Goal: Task Accomplishment & Management: Manage account settings

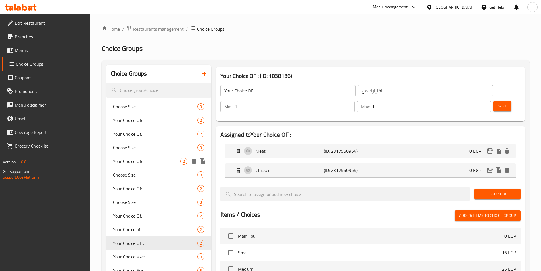
scroll to position [483, 0]
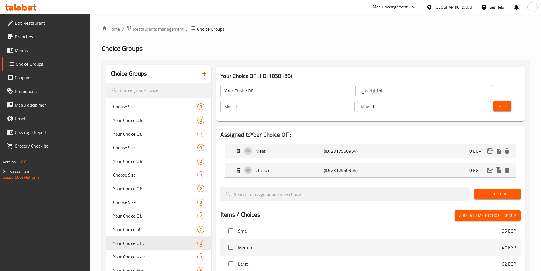
click at [45, 25] on span "Edit Restaurant" at bounding box center [50, 23] width 71 height 7
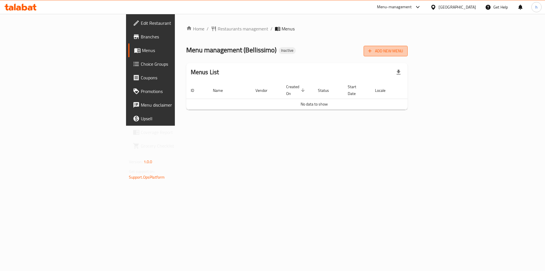
click at [403, 49] on span "Add New Menu" at bounding box center [385, 50] width 35 height 7
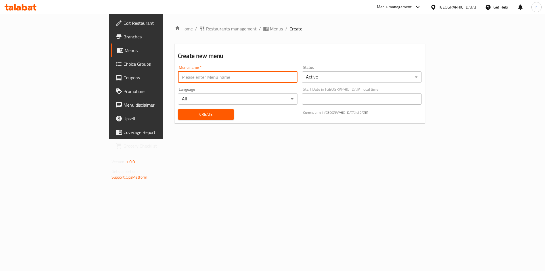
click at [219, 80] on input "text" at bounding box center [238, 76] width 120 height 11
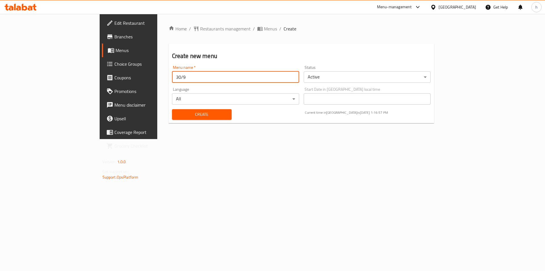
type input "30/9"
click at [196, 120] on div "Create" at bounding box center [202, 114] width 66 height 17
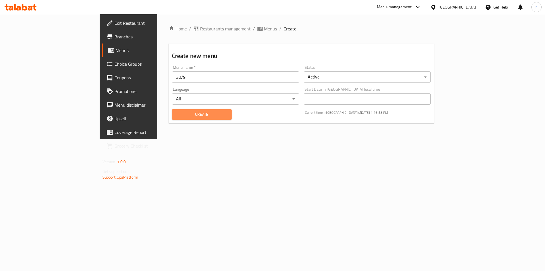
click at [192, 119] on button "Create" at bounding box center [202, 114] width 60 height 11
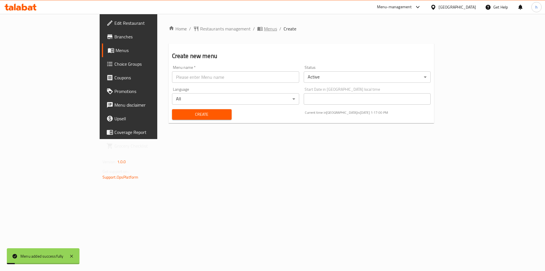
click at [264, 28] on span "Menus" at bounding box center [270, 28] width 13 height 7
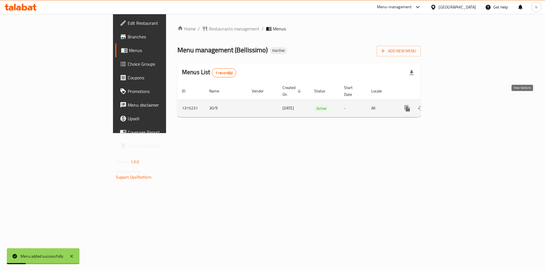
click at [452, 105] on icon "enhanced table" at bounding box center [448, 108] width 7 height 7
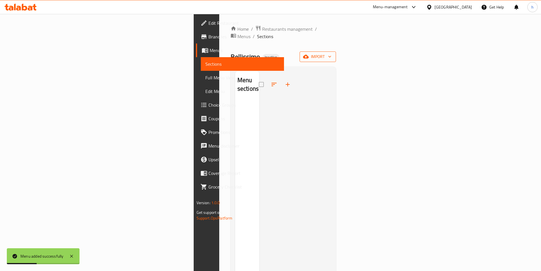
click at [309, 54] on icon "button" at bounding box center [306, 57] width 6 height 6
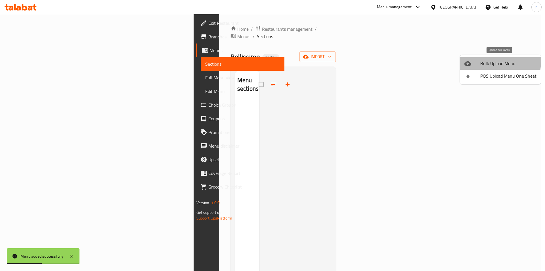
click at [481, 61] on span "Bulk Upload Menu" at bounding box center [508, 63] width 56 height 7
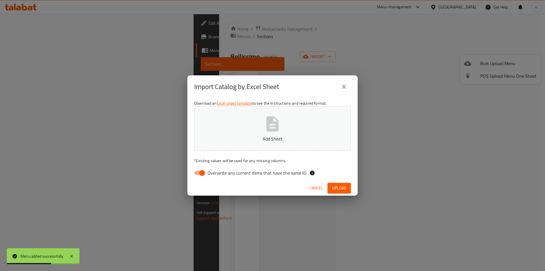
click at [211, 173] on span "Overwrite any current items that have the same ID." at bounding box center [258, 172] width 100 height 7
click at [211, 173] on input "Overwrite any current items that have the same ID." at bounding box center [202, 172] width 32 height 11
checkbox input "false"
click at [339, 29] on div "Import Catalog by Excel Sheet Download an Excel sheet template to see the instr…" at bounding box center [272, 135] width 545 height 271
click at [344, 188] on span "Upload" at bounding box center [339, 187] width 14 height 7
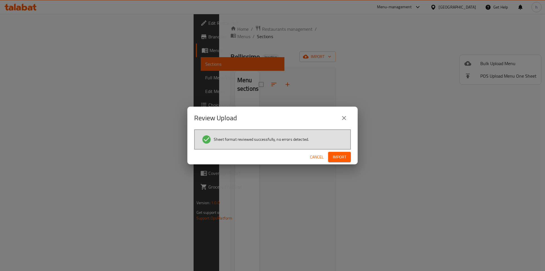
click at [333, 159] on span "Import" at bounding box center [340, 156] width 14 height 7
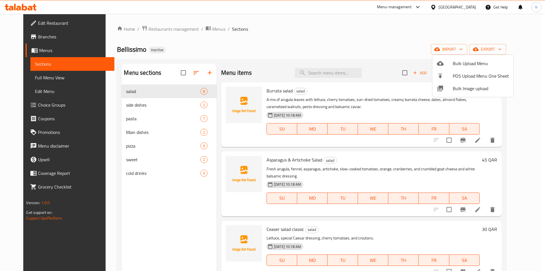
click at [14, 77] on div at bounding box center [272, 135] width 545 height 271
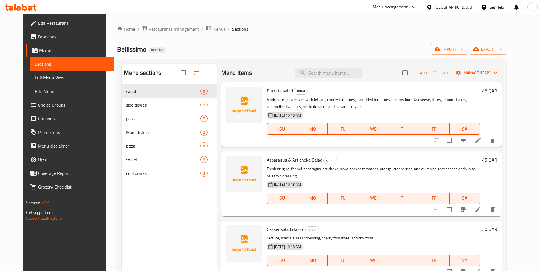
click at [73, 78] on span "Full Menu View" at bounding box center [72, 77] width 74 height 7
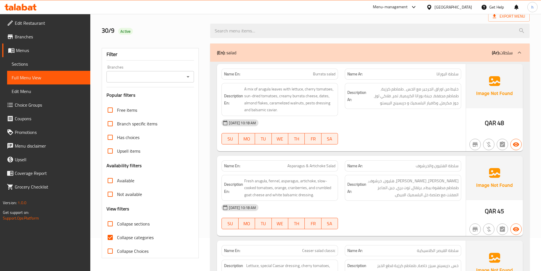
scroll to position [85, 0]
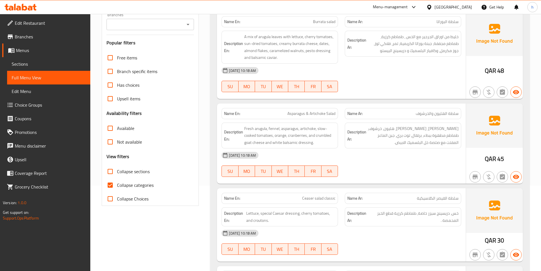
click at [113, 187] on input "Collapse categories" at bounding box center [110, 185] width 14 height 14
checkbox input "false"
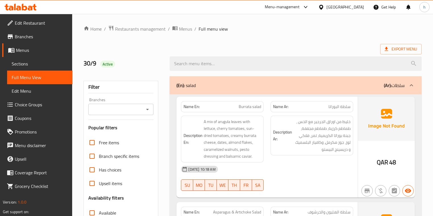
scroll to position [45, 0]
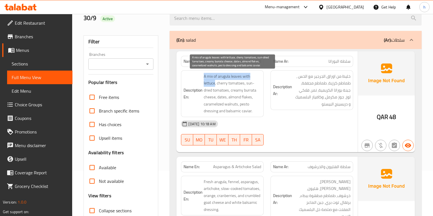
drag, startPoint x: 197, startPoint y: 74, endPoint x: 215, endPoint y: 82, distance: 19.8
click at [215, 82] on h6 "Description En: A mix of arugula leaves with lettuce, cherry tomatoes, sun-drie…" at bounding box center [221, 94] width 77 height 42
drag, startPoint x: 218, startPoint y: 85, endPoint x: 244, endPoint y: 83, distance: 25.9
click at [244, 83] on span "A mix of arugula leaves with lettuce, cherry tomatoes, sun-dried tomatoes, crea…" at bounding box center [232, 94] width 57 height 42
drag, startPoint x: 252, startPoint y: 84, endPoint x: 230, endPoint y: 93, distance: 24.0
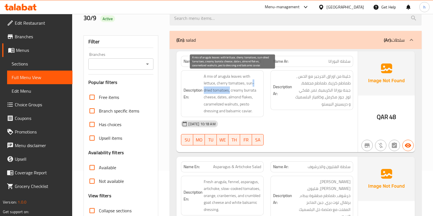
click at [230, 93] on span "A mix of arugula leaves with lettuce, cherry tomatoes, sun-dried tomatoes, crea…" at bounding box center [232, 94] width 57 height 42
drag, startPoint x: 232, startPoint y: 91, endPoint x: 218, endPoint y: 99, distance: 16.7
click at [218, 99] on span "A mix of arugula leaves with lettuce, cherry tomatoes, sun-dried tomatoes, crea…" at bounding box center [232, 94] width 57 height 42
click at [220, 98] on span "A mix of arugula leaves with lettuce, cherry tomatoes, sun-dried tomatoes, crea…" at bounding box center [232, 94] width 57 height 42
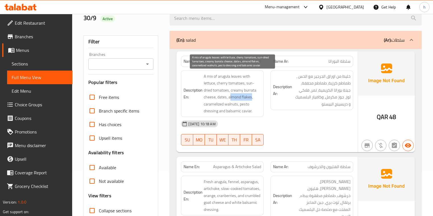
drag, startPoint x: 232, startPoint y: 99, endPoint x: 252, endPoint y: 97, distance: 19.4
click at [252, 97] on span "A mix of arugula leaves with lettuce, cherry tomatoes, sun-dried tomatoes, crea…" at bounding box center [232, 94] width 57 height 42
drag, startPoint x: 208, startPoint y: 104, endPoint x: 235, endPoint y: 102, distance: 27.6
click at [235, 102] on span "A mix of arugula leaves with lettuce, cherry tomatoes, sun-dried tomatoes, crea…" at bounding box center [232, 94] width 57 height 42
drag, startPoint x: 242, startPoint y: 101, endPoint x: 252, endPoint y: 110, distance: 13.3
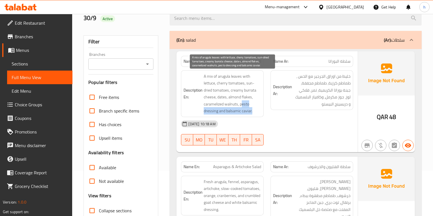
click at [252, 110] on span "A mix of arugula leaves with lettuce, cherry tomatoes, sun-dried tomatoes, crea…" at bounding box center [232, 94] width 57 height 42
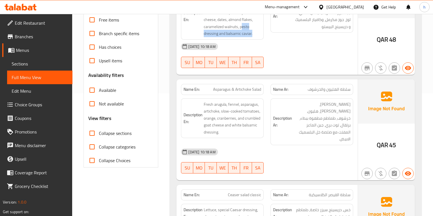
scroll to position [136, 0]
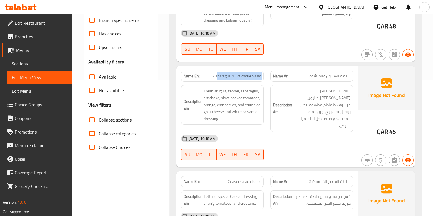
drag, startPoint x: 217, startPoint y: 77, endPoint x: 269, endPoint y: 75, distance: 52.3
click at [269, 75] on div "Name En: Asparagus & Artichoke Salad Name Ar: سلطة الهليون والخرشوف" at bounding box center [266, 76] width 179 height 18
click at [262, 77] on div "Name En: Asparagus & Artichoke Salad" at bounding box center [222, 76] width 83 height 11
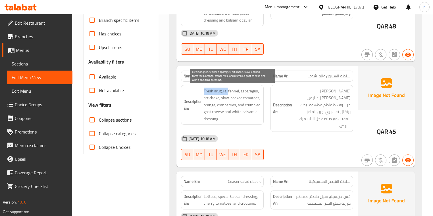
drag, startPoint x: 200, startPoint y: 92, endPoint x: 228, endPoint y: 89, distance: 28.6
click at [228, 89] on h6 "Description En: Fresh arugula, fennel, asparagus, artichoke, slow-cooked tomato…" at bounding box center [221, 105] width 77 height 35
drag, startPoint x: 230, startPoint y: 90, endPoint x: 237, endPoint y: 91, distance: 6.9
click at [246, 91] on span "Fresh arugula, fennel, asparagus, artichoke, slow-cooked tomatoes, orange, cran…" at bounding box center [232, 105] width 57 height 35
click at [231, 91] on span "Fresh arugula, fennel, asparagus, artichoke, slow-cooked tomatoes, orange, cran…" at bounding box center [232, 105] width 57 height 35
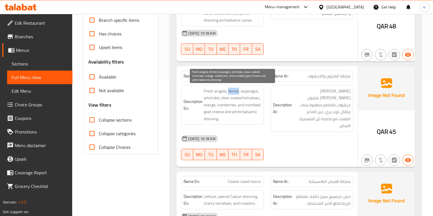
click at [231, 91] on span "Fresh arugula, fennel, asparagus, artichoke, slow-cooked tomatoes, orange, cran…" at bounding box center [232, 105] width 57 height 35
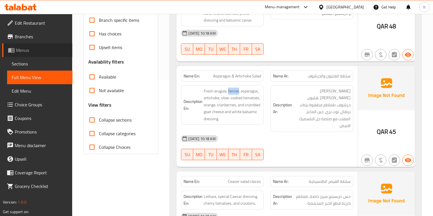
click at [33, 51] on span "Menus" at bounding box center [42, 50] width 52 height 7
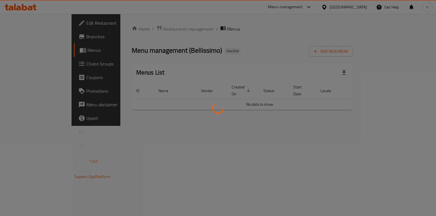
click at [38, 39] on div at bounding box center [218, 108] width 436 height 216
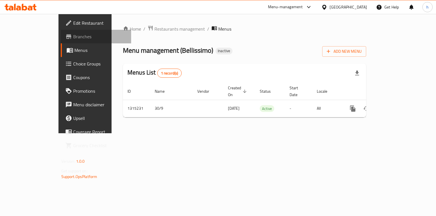
click at [73, 39] on span "Branches" at bounding box center [100, 36] width 54 height 7
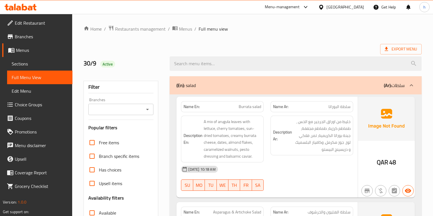
click at [40, 62] on span "Sections" at bounding box center [40, 63] width 56 height 7
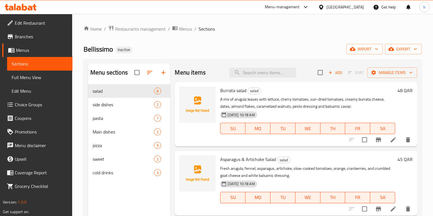
scroll to position [23, 0]
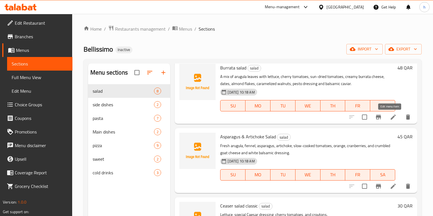
click at [391, 117] on icon at bounding box center [392, 117] width 7 height 7
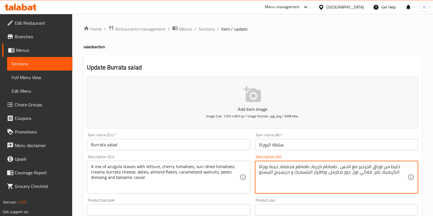
click at [363, 173] on textarea "خليط من اوراق الجرجير مع الخس ، طماطم كرزية، طماطم مجففة، جبنة بوراتا الكريمية،…" at bounding box center [333, 177] width 148 height 27
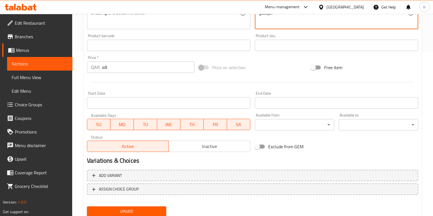
scroll to position [185, 0]
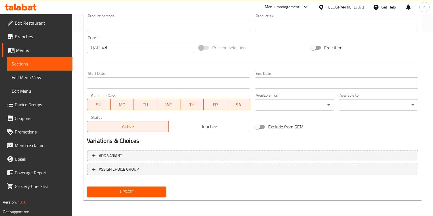
type textarea "خليط من اوراق الجرجير مع الخس ، طماطم كرزية، طماطم مجففة، جبنة بوراتا الكريمية،…"
click at [154, 194] on span "Update" at bounding box center [126, 191] width 70 height 7
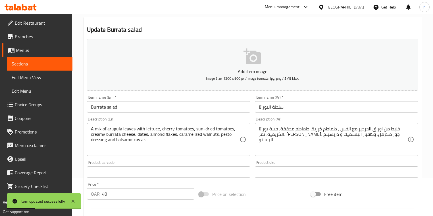
scroll to position [0, 0]
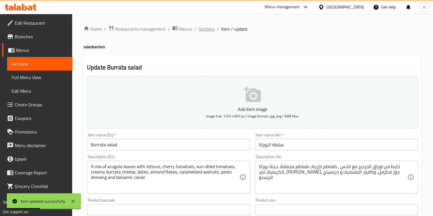
click at [208, 27] on span "Sections" at bounding box center [206, 29] width 16 height 7
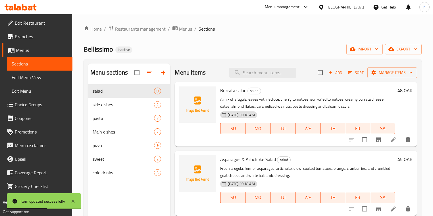
scroll to position [45, 0]
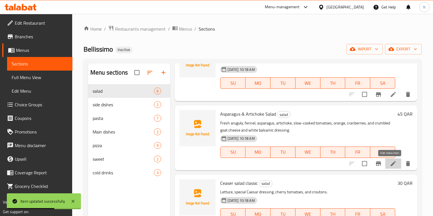
click at [389, 163] on icon at bounding box center [392, 163] width 7 height 7
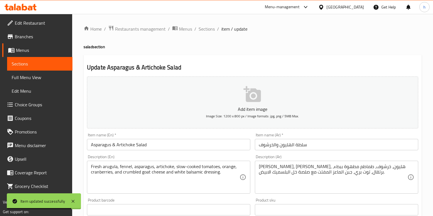
click at [123, 164] on div "Fresh arugula, fennel, asparagus, artichoke, slow-cooked tomatoes, orange, cran…" at bounding box center [168, 177] width 163 height 33
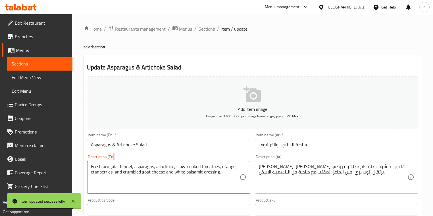
click at [123, 164] on div "Fresh arugula, fennel, asparagus, artichoke, slow-cooked tomatoes, orange, cran…" at bounding box center [168, 177] width 163 height 33
click at [124, 167] on textarea "Fresh arugula, fennel, asparagus, artichoke, slow-cooked tomatoes, orange, cran…" at bounding box center [165, 177] width 148 height 27
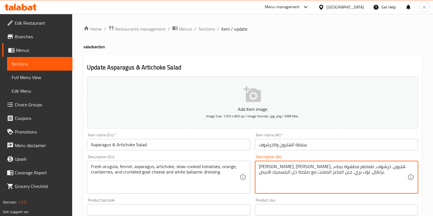
click at [375, 167] on textarea "جرجير طازج، شمر، هليون، خرشوف، طماطم مطهوة ببطء، برتقال، توت بري، جبن الماعز ال…" at bounding box center [333, 177] width 148 height 27
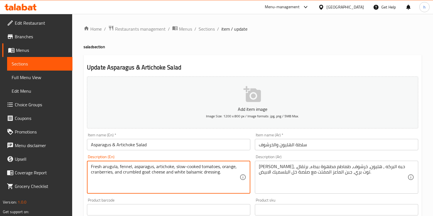
drag, startPoint x: 156, startPoint y: 168, endPoint x: 176, endPoint y: 167, distance: 19.9
click at [187, 165] on textarea "Fresh arugula, fennel, asparagus, artichoke, slow-cooked tomatoes, orange, cran…" at bounding box center [165, 177] width 148 height 27
drag, startPoint x: 181, startPoint y: 167, endPoint x: 216, endPoint y: 164, distance: 34.7
click at [216, 164] on textarea "Fresh arugula, fennel, asparagus, artichoke, slow-cooked tomatoes, orange, cran…" at bounding box center [165, 177] width 148 height 27
click at [227, 167] on textarea "Fresh arugula, fennel, asparagus, artichoke, slow-cooked tomatoes, orange, cran…" at bounding box center [165, 177] width 148 height 27
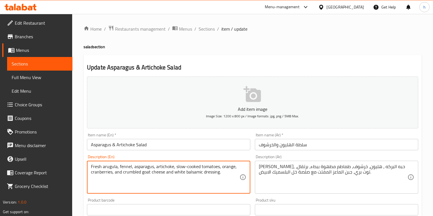
click at [227, 167] on textarea "Fresh arugula, fennel, asparagus, artichoke, slow-cooked tomatoes, orange, cran…" at bounding box center [165, 177] width 148 height 27
click at [102, 174] on textarea "Fresh arugula, fennel, asparagus, artichoke, slow-cooked tomatoes, orange, cran…" at bounding box center [165, 177] width 148 height 27
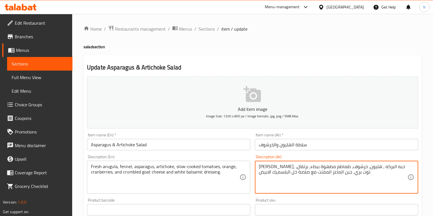
click at [302, 173] on textarea "جرجير طازج، حبه البركه ، هليون، خرشوف، طماطم مطهوة ببطء، برتقال، توت بري، جبن ا…" at bounding box center [333, 177] width 148 height 27
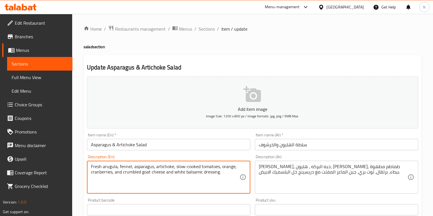
drag, startPoint x: 173, startPoint y: 172, endPoint x: 222, endPoint y: 176, distance: 48.4
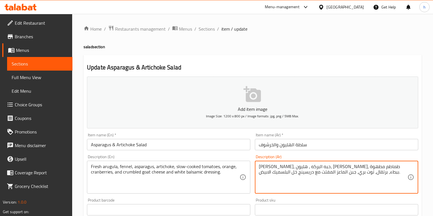
click at [296, 171] on textarea "جرجير طازج، حبه البركه ، هليون، خرشوف، طماطم مطهوة ببطء، برتقال، توت بري، جبن ا…" at bounding box center [333, 177] width 148 height 27
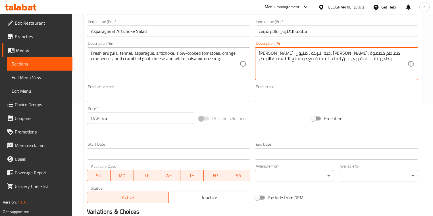
scroll to position [185, 0]
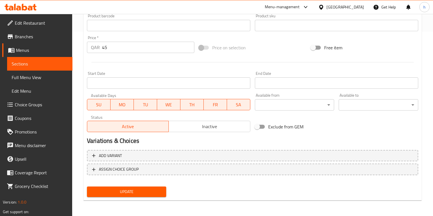
type textarea "[PERSON_NAME]، حبه البركه ، هليون، [PERSON_NAME]، طماطم مطهوة ببطء، برتقال، توت…"
click at [148, 194] on span "Update" at bounding box center [126, 191] width 70 height 7
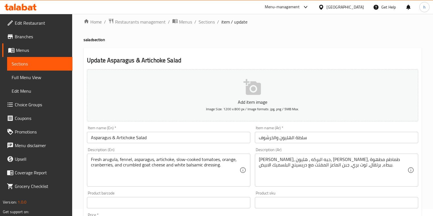
scroll to position [3, 0]
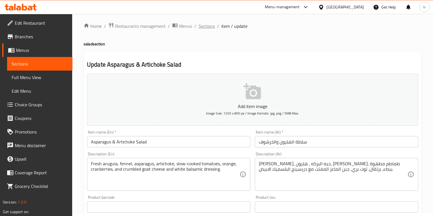
click at [207, 28] on span "Sections" at bounding box center [206, 26] width 16 height 7
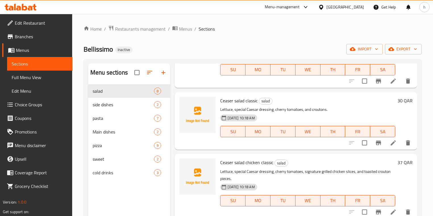
scroll to position [136, 0]
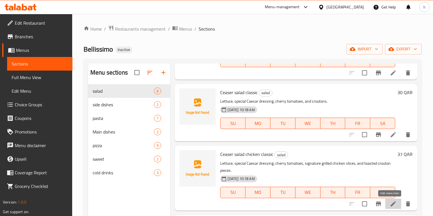
click at [392, 206] on icon at bounding box center [392, 204] width 7 height 7
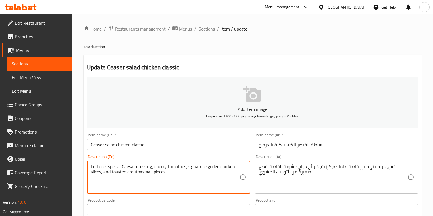
click at [142, 175] on textarea "Lettuce, special Caesar dressing, cherry tomatoes, signature grilled chicken sl…" at bounding box center [165, 177] width 148 height 27
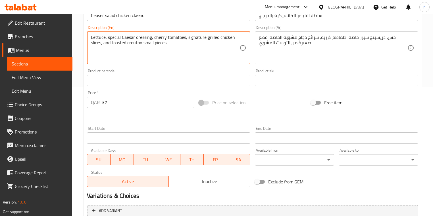
scroll to position [185, 0]
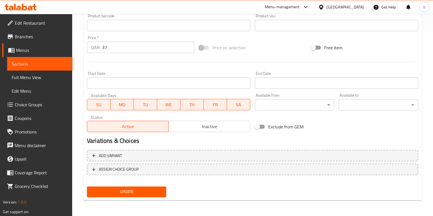
type textarea "Lettuce, special Caesar dressing, cherry tomatoes, signature grilled chicken sl…"
click at [152, 195] on span "Update" at bounding box center [126, 191] width 70 height 7
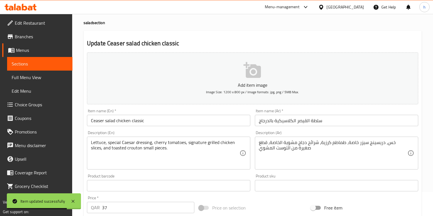
scroll to position [0, 0]
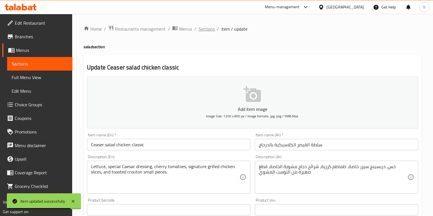
click at [207, 28] on span "Sections" at bounding box center [206, 29] width 16 height 7
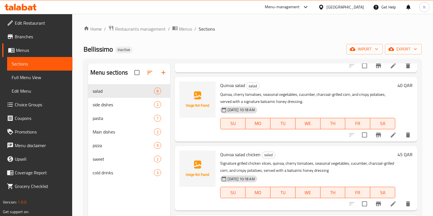
scroll to position [79, 0]
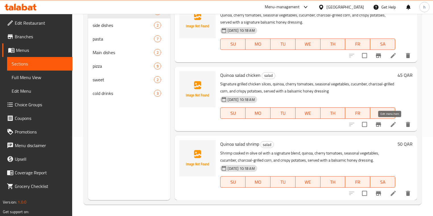
click at [390, 124] on icon at bounding box center [392, 124] width 5 height 5
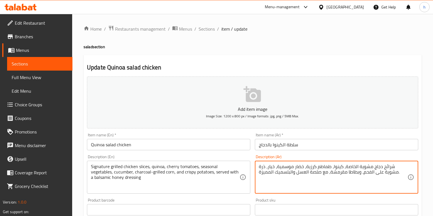
click at [326, 172] on textarea "شرائح دجاج مشوية الخاصة، كينوا، طماطم كرزية، خضار موسمية، خيار، ذرة مشوية على ا…" at bounding box center [333, 177] width 148 height 27
click at [308, 174] on textarea "شرائح دجاج مشوية الخاصة، كينوا، طماطم كرزية، خضار موسمية، خيار، ذرة مشوية على ا…" at bounding box center [333, 177] width 148 height 27
click at [309, 173] on textarea "شرائح دجاج مشوية الخاصة، كينوا، طماطم كرزية، خضار موسمية، خيار، ذرة مشوية على ا…" at bounding box center [333, 177] width 148 height 27
click at [311, 173] on textarea "شرائح دجاج مشوية الخاصة، كينوا، طماطم كرزية، خضار موسمية، خيار، ذرة مشوية على ا…" at bounding box center [333, 177] width 148 height 27
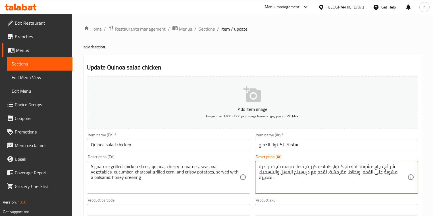
click at [265, 173] on textarea "شرائح دجاج مشوية الخاصة، كينوا، طماطم كرزية، خضار موسمية، خيار، ذرة مشوية على ا…" at bounding box center [333, 177] width 148 height 27
type textarea "شرائح دجاج مشوية الخاصة، كينوا، طماطم كرزية، خضار موسمية، خيار، ذرة مشوية على ا…"
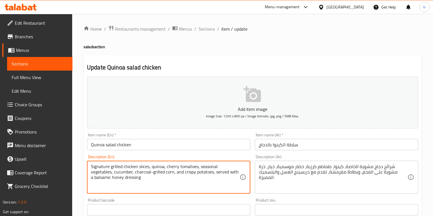
paste textarea "special"
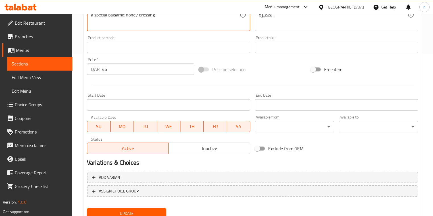
scroll to position [185, 0]
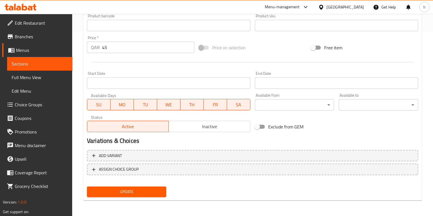
type textarea "Signature grilled chicken slices, quinoa, cherry tomatoes, seasonal vegetables,…"
click at [137, 188] on span "Update" at bounding box center [126, 191] width 70 height 7
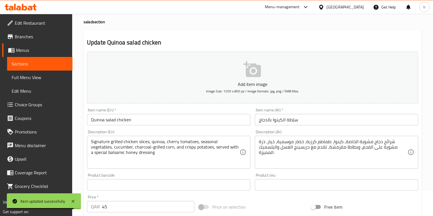
scroll to position [0, 0]
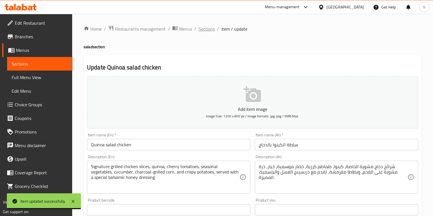
click at [210, 28] on span "Sections" at bounding box center [206, 29] width 16 height 7
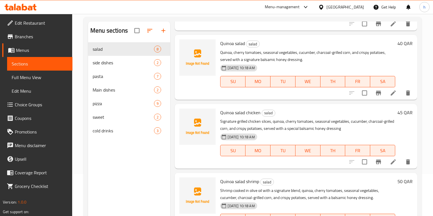
scroll to position [79, 0]
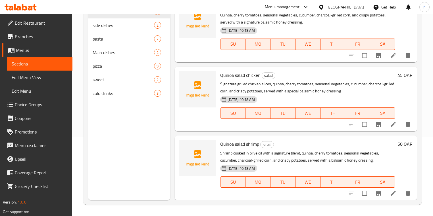
click at [390, 193] on icon at bounding box center [392, 193] width 5 height 5
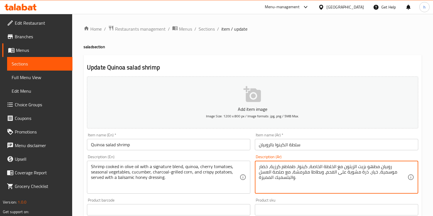
drag, startPoint x: 289, startPoint y: 171, endPoint x: 293, endPoint y: 177, distance: 7.1
click at [290, 171] on textarea "روبيان مطهو بزيت الزيتون مع الخلطة الخاصة، كينوا، طماطم كرزية، خضار موسمية، خيا…" at bounding box center [333, 177] width 148 height 27
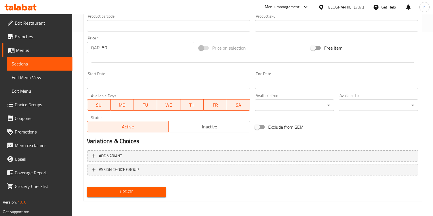
scroll to position [94, 0]
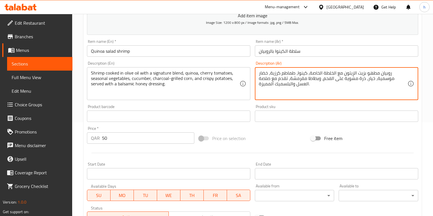
click at [279, 79] on textarea "روبيان مطهو بزيت الزيتون مع الخلطة الخاصة، كينوا، طماطم كرزية، خضار موسمية، خيا…" at bounding box center [333, 83] width 148 height 27
click at [271, 87] on textarea "روبيان مطهو بزيت الزيتون مع الخلطة الخاصة، كينوا، طماطم كرزية، خضار موسمية، خيا…" at bounding box center [333, 83] width 148 height 27
type textarea "روبيان مطهو بزيت الزيتون مع الخلطة الخاصة، كينوا، طماطم كرزية، خضار موسمية، خيا…"
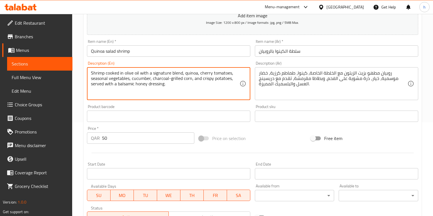
click at [145, 83] on textarea "Shrimp cooked in olive oil with a signature blend, quinoa, cherry tomatoes, sea…" at bounding box center [165, 83] width 148 height 27
click at [149, 85] on textarea "Shrimp cooked in olive oil with a signature blend, quinoa, cherry tomatoes, sea…" at bounding box center [165, 83] width 148 height 27
click at [146, 85] on textarea "Shrimp cooked in olive oil with a signature blend, quinoa, cherry tomatoes, sea…" at bounding box center [165, 83] width 148 height 27
paste textarea "special"
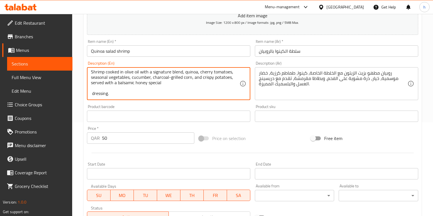
click at [104, 95] on textarea "Shrimp cooked in olive oil with a signature blend, quinoa, cherry tomatoes, sea…" at bounding box center [165, 83] width 148 height 27
paste textarea "dressing"
click at [161, 83] on textarea "Shrimp cooked in olive oil with a signature blend, quinoa, cherry tomatoes, sea…" at bounding box center [165, 83] width 148 height 27
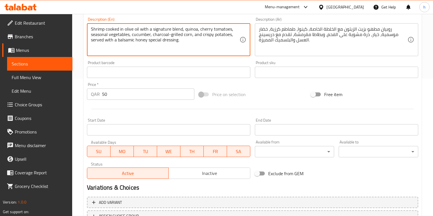
scroll to position [185, 0]
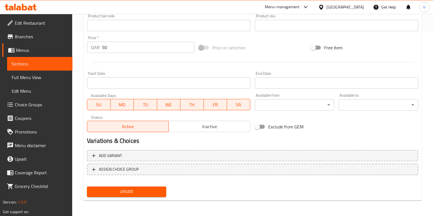
type textarea "Shrimp cooked in olive oil with a signature blend, quinoa, cherry tomatoes, sea…"
click at [142, 201] on div "Home / Restaurants management / Menus / Sections / item / update salad section …" at bounding box center [252, 23] width 338 height 364
click at [151, 192] on span "Update" at bounding box center [126, 191] width 70 height 7
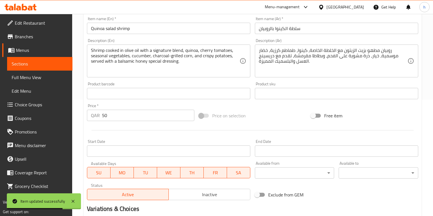
click at [36, 108] on span "Choice Groups" at bounding box center [41, 104] width 53 height 7
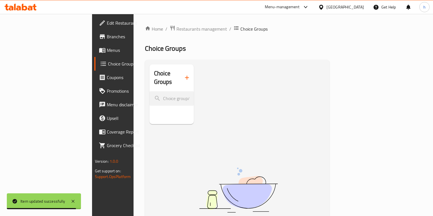
click at [185, 76] on icon "button" at bounding box center [187, 78] width 4 height 4
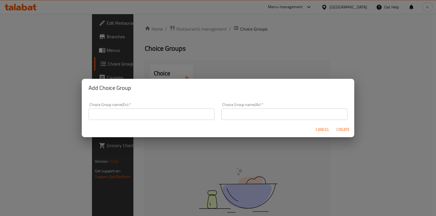
click at [171, 115] on input "text" at bounding box center [152, 114] width 126 height 11
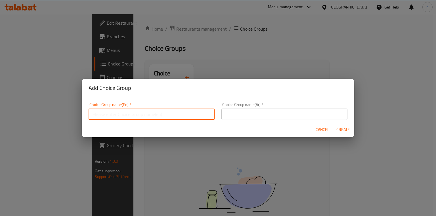
type input "Your Choice of :"
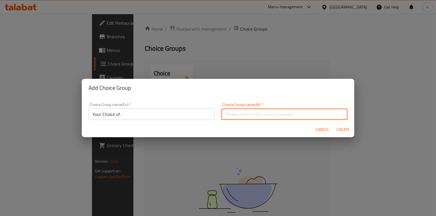
drag, startPoint x: 265, startPoint y: 115, endPoint x: 264, endPoint y: 120, distance: 5.0
click at [265, 115] on input "text" at bounding box center [284, 114] width 126 height 11
type input "اختيارك من الحجم:"
click at [238, 113] on input "اختيارك من الحجم:" at bounding box center [284, 114] width 126 height 11
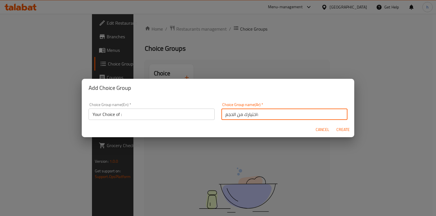
click at [265, 113] on input "اختيارك من الحجم:" at bounding box center [284, 114] width 126 height 11
click at [265, 113] on input "text" at bounding box center [284, 114] width 126 height 11
type input "اختيارك من"
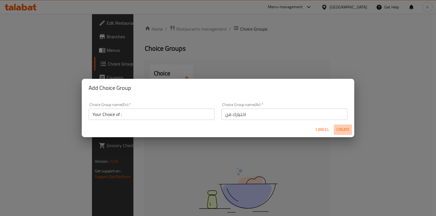
click at [345, 132] on span "Create" at bounding box center [343, 129] width 14 height 7
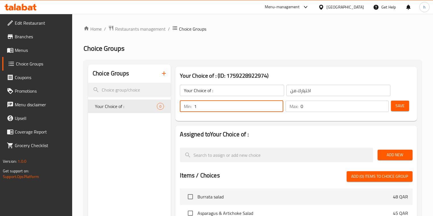
click at [277, 105] on input "1" at bounding box center [238, 106] width 89 height 11
click at [277, 105] on input "2" at bounding box center [238, 106] width 89 height 11
type input "1"
click at [278, 110] on input "1" at bounding box center [238, 106] width 89 height 11
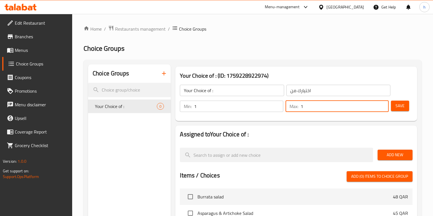
type input "1"
click at [381, 106] on input "1" at bounding box center [344, 106] width 88 height 11
drag, startPoint x: 396, startPoint y: 153, endPoint x: 392, endPoint y: 153, distance: 4.0
click at [395, 153] on span "Add New" at bounding box center [395, 155] width 26 height 7
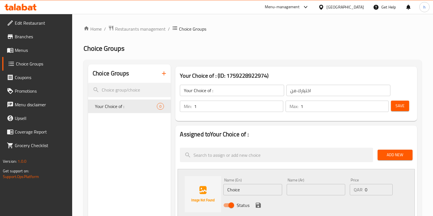
click at [253, 183] on div "Name (En) Choice Name (En)" at bounding box center [252, 186] width 58 height 17
drag, startPoint x: 253, startPoint y: 183, endPoint x: 254, endPoint y: 186, distance: 2.9
click at [253, 184] on div "Name (En) Choice Name (En)" at bounding box center [252, 186] width 58 height 17
click at [255, 190] on input "Choice" at bounding box center [252, 189] width 58 height 11
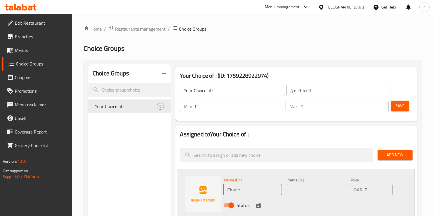
paste input "Parmesan"
type input "Parmesan"
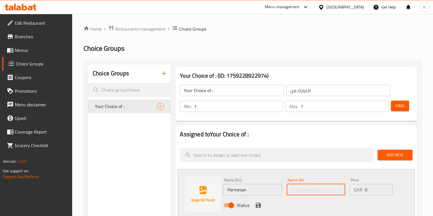
click at [315, 188] on input "text" at bounding box center [315, 189] width 58 height 11
click at [306, 197] on div "Name (Ar) Name (Ar)" at bounding box center [315, 187] width 63 height 22
click at [307, 193] on input "text" at bounding box center [315, 189] width 58 height 11
paste input "بارمزان"
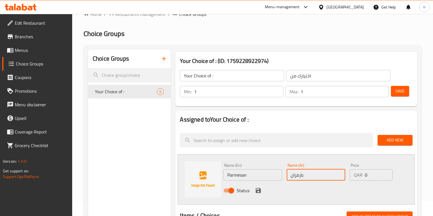
scroll to position [23, 0]
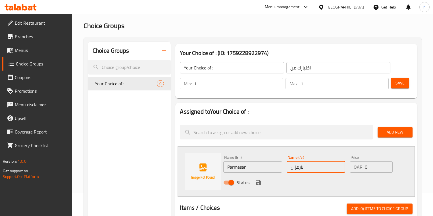
type input "بارمزان"
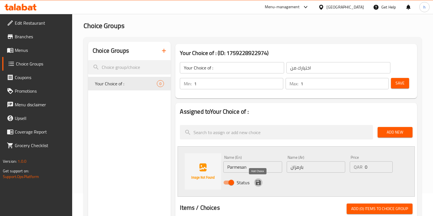
click at [259, 183] on icon "save" at bounding box center [257, 182] width 5 height 5
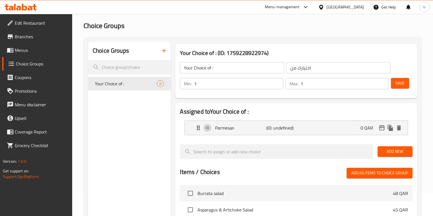
click at [382, 150] on button "Add New" at bounding box center [394, 151] width 35 height 11
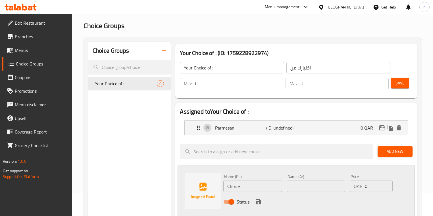
click at [256, 185] on input "Choice" at bounding box center [252, 186] width 58 height 11
paste input "Truffle oil"
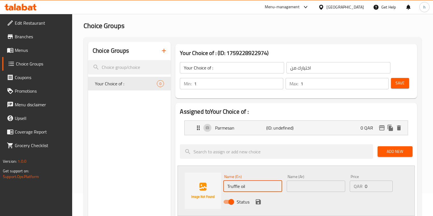
type input "Truffle oil"
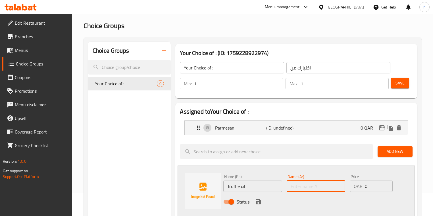
click at [308, 186] on input "text" at bounding box center [315, 186] width 58 height 11
paste input "زيت الترافل"
type input "زيت الترافل"
click at [257, 201] on icon "save" at bounding box center [257, 202] width 5 height 5
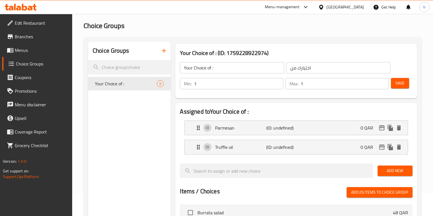
click at [396, 85] on span "Save" at bounding box center [399, 83] width 9 height 7
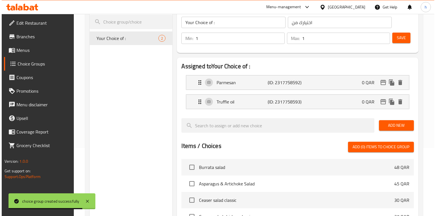
scroll to position [201, 0]
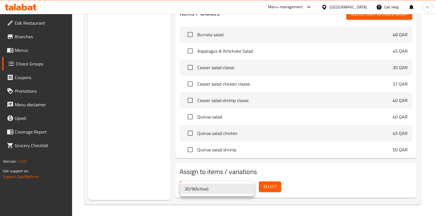
click at [270, 186] on div at bounding box center [218, 108] width 436 height 216
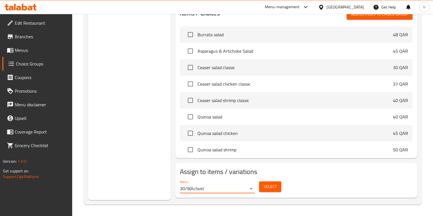
click at [267, 186] on span "Select" at bounding box center [269, 186] width 13 height 7
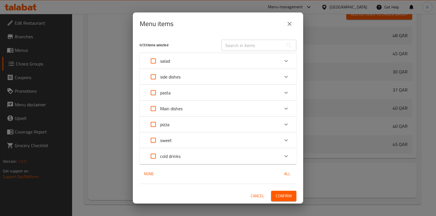
click at [215, 78] on div "side dishes" at bounding box center [212, 77] width 133 height 14
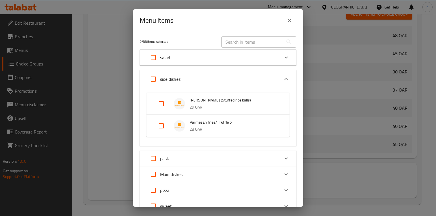
click at [160, 127] on input "Expand" at bounding box center [161, 126] width 14 height 14
checkbox input "true"
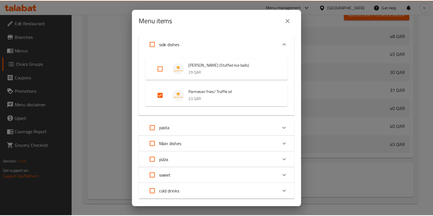
scroll to position [67, 0]
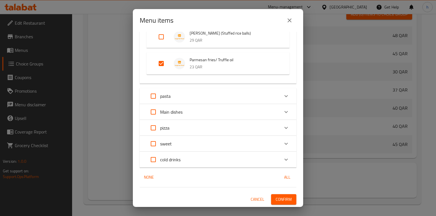
click at [278, 195] on button "Confirm" at bounding box center [283, 199] width 25 height 11
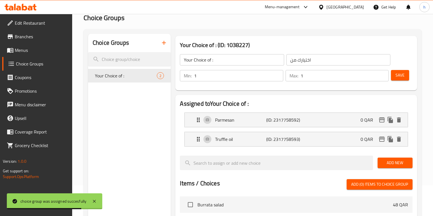
scroll to position [0, 0]
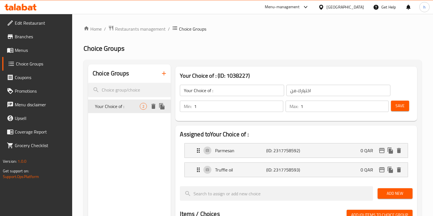
click at [154, 106] on icon "delete" at bounding box center [153, 106] width 4 height 5
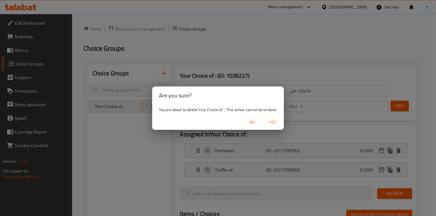
click at [272, 123] on span "Yes" at bounding box center [273, 122] width 14 height 7
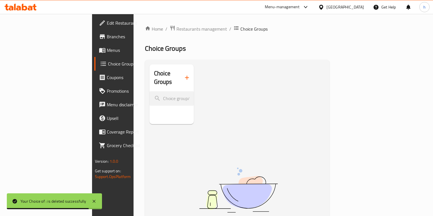
click at [107, 49] on span "Menus" at bounding box center [133, 50] width 53 height 7
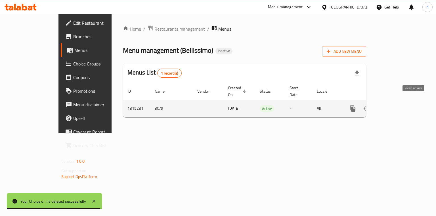
click at [396, 106] on icon "enhanced table" at bounding box center [393, 108] width 5 height 5
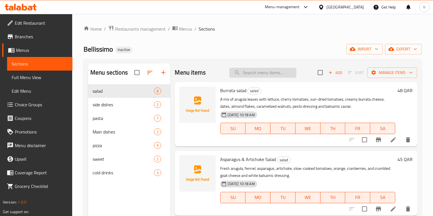
click at [264, 74] on input "search" at bounding box center [262, 73] width 67 height 10
paste input "Divola"
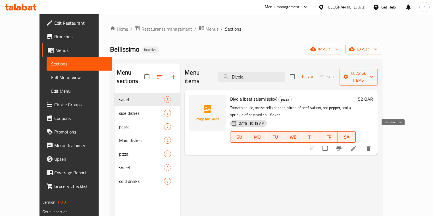
type input "Divola"
click at [356, 146] on icon at bounding box center [353, 148] width 5 height 5
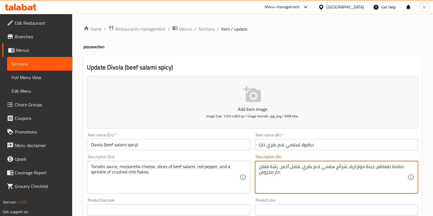
click at [280, 173] on textarea "صلصة طماطم، جبنة موتزاريلا، شرائح سلامي لحم بقري، فلفل أحمر، رشة فلفل حار مجروش." at bounding box center [333, 177] width 148 height 27
click at [274, 172] on textarea "صلصة طماطم، جبنة موتزاريلا، شرائح سلامي لحم بقري، فلفل أحمر، رشة فلفل حار مجروش…" at bounding box center [333, 177] width 148 height 27
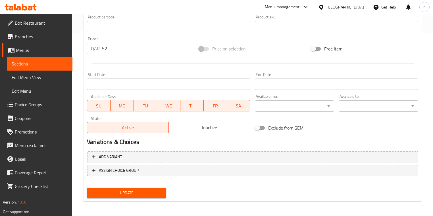
scroll to position [185, 0]
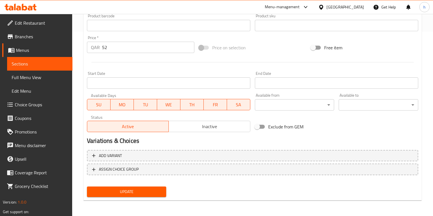
type textarea "صلصة طماطم، جبنة موتزاريلا، شرائح سلامي لحم بقري، فلفل أحمر، رشة فلفل حار مجروش…"
click at [156, 189] on span "Update" at bounding box center [126, 191] width 70 height 7
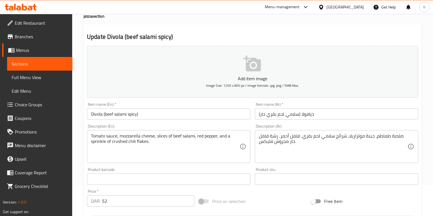
scroll to position [0, 0]
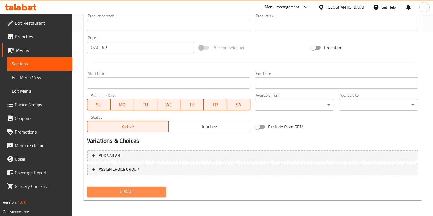
click at [157, 190] on span "Update" at bounding box center [126, 191] width 70 height 7
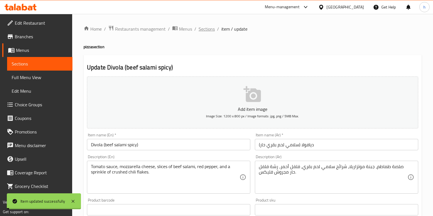
click at [208, 30] on span "Sections" at bounding box center [206, 29] width 16 height 7
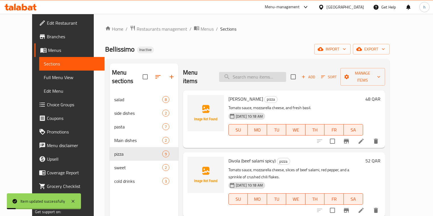
click at [271, 72] on input "search" at bounding box center [252, 77] width 67 height 10
paste input "Calzone quattro formggi"
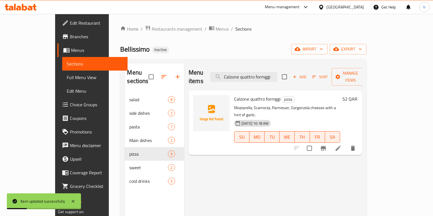
type input "Calzone quattro formggi"
click at [346, 143] on li at bounding box center [338, 148] width 16 height 10
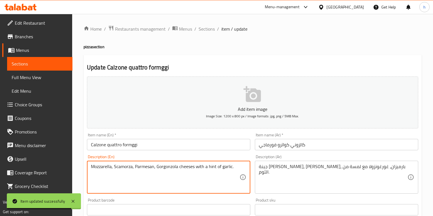
paste textarea "cheese"
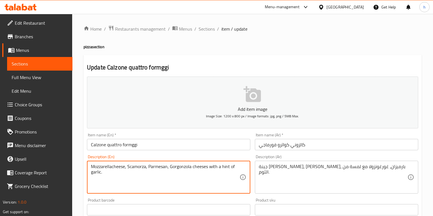
click at [111, 166] on textarea "Mozzarellacheese, Scamorza, Parmesan, Gorgonzola cheeses with a hint of garlic." at bounding box center [165, 177] width 148 height 27
type textarea "Mozzarella cheese, Scamorza, Parmesan, Gorgonzola cheeses with a hint of garlic."
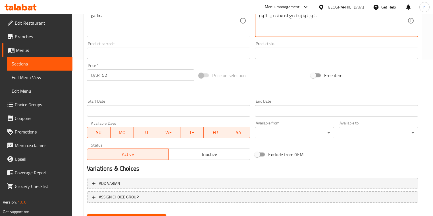
scroll to position [185, 0]
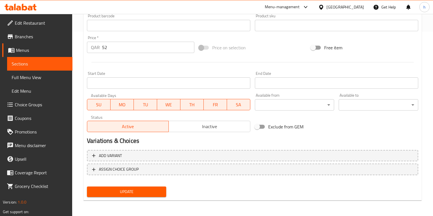
type textarea "جبنة موتزاريلا، سكامورزا، بارميزان، جبنه غورغونزولا مع لمسة من الثوم."
click at [138, 194] on span "Update" at bounding box center [126, 191] width 70 height 7
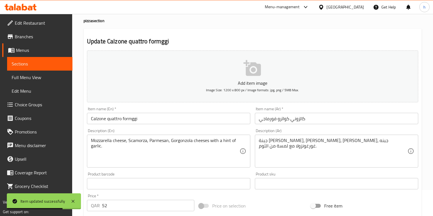
scroll to position [0, 0]
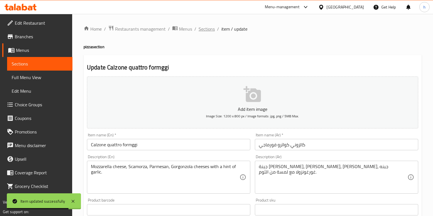
click at [208, 26] on span "Sections" at bounding box center [206, 29] width 16 height 7
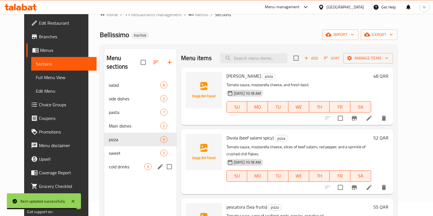
scroll to position [23, 0]
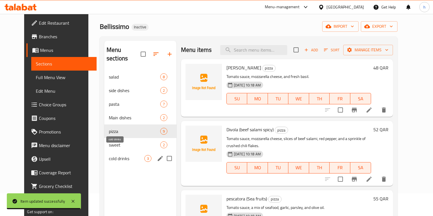
click at [123, 155] on span "cold drinks" at bounding box center [126, 158] width 35 height 7
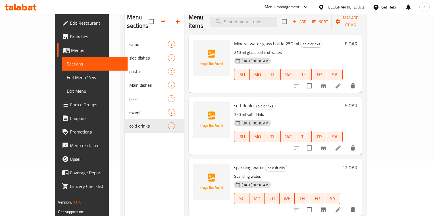
scroll to position [79, 0]
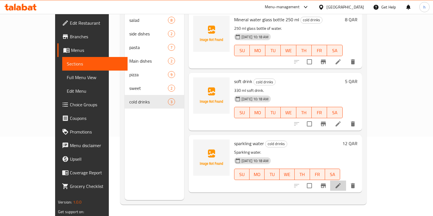
click at [346, 181] on li at bounding box center [338, 186] width 16 height 10
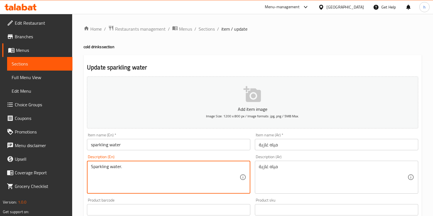
click at [208, 169] on textarea "Sparkling water." at bounding box center [165, 177] width 148 height 27
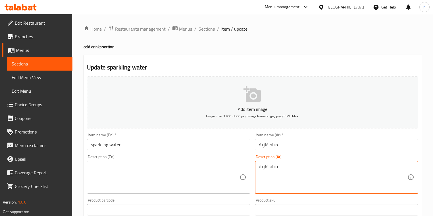
click at [289, 165] on textarea "مياه غازية" at bounding box center [333, 177] width 148 height 27
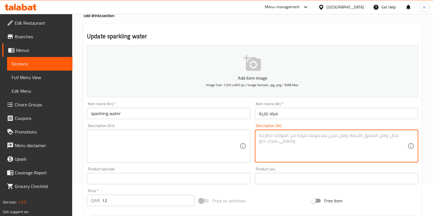
scroll to position [91, 0]
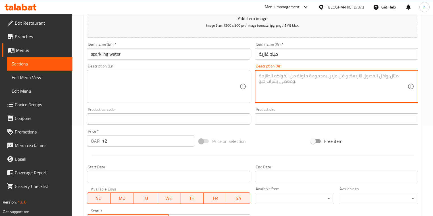
click at [121, 58] on input "sparkling water" at bounding box center [168, 53] width 163 height 11
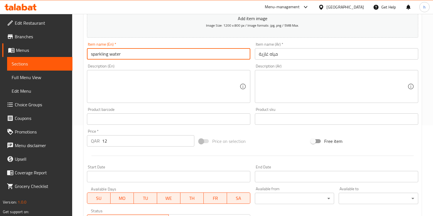
click at [121, 58] on input "sparkling water" at bounding box center [168, 53] width 163 height 11
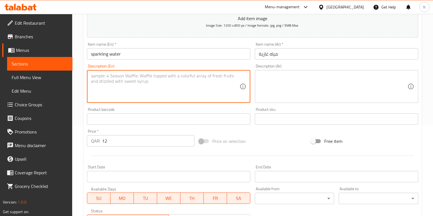
click at [193, 94] on textarea at bounding box center [165, 86] width 148 height 27
paste textarea "Seltzer water, fizzy and bubbly water."
type textarea "Seltzer water, fizzy and bubbly water."
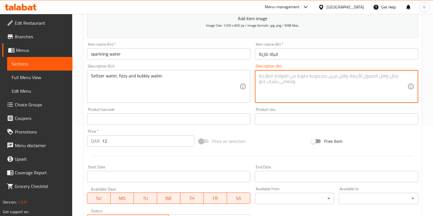
click at [275, 79] on textarea at bounding box center [333, 86] width 148 height 27
paste textarea "مياه مكربنة، فيزي وبابلي"
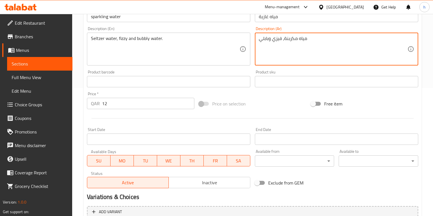
scroll to position [185, 0]
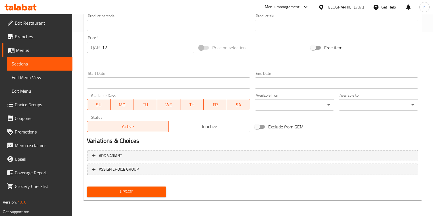
type textarea "مياه مكربنة، فيزي وبابلي"
click at [148, 197] on div "Update" at bounding box center [127, 192] width 84 height 15
click at [150, 195] on span "Update" at bounding box center [126, 191] width 70 height 7
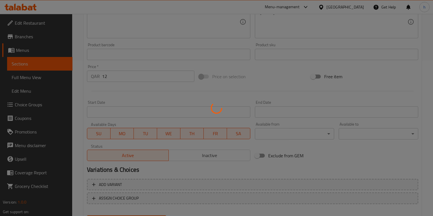
scroll to position [116, 0]
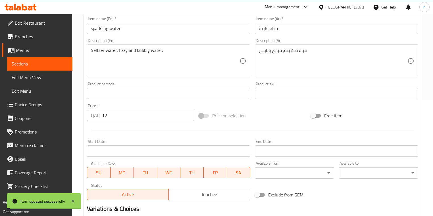
click at [121, 31] on input "sparkling water" at bounding box center [168, 28] width 163 height 11
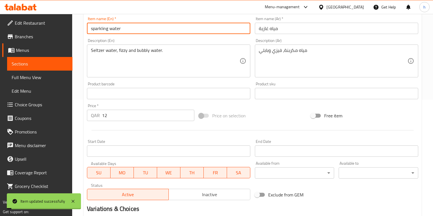
click at [121, 31] on input "sparkling water" at bounding box center [168, 28] width 163 height 11
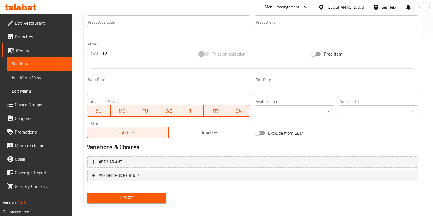
scroll to position [185, 0]
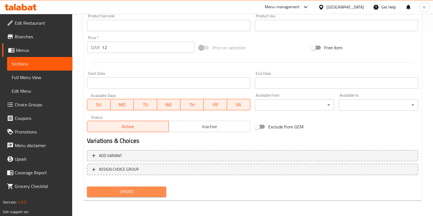
click at [152, 190] on span "Update" at bounding box center [126, 191] width 70 height 7
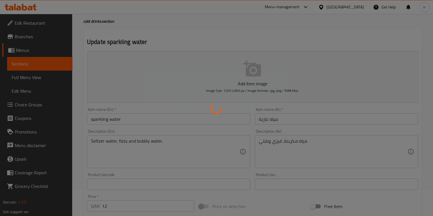
scroll to position [0, 0]
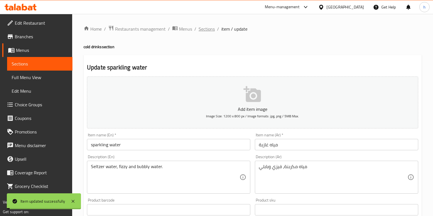
click at [205, 29] on span "Sections" at bounding box center [206, 29] width 16 height 7
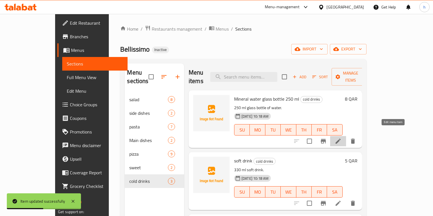
click at [341, 138] on icon at bounding box center [337, 141] width 7 height 7
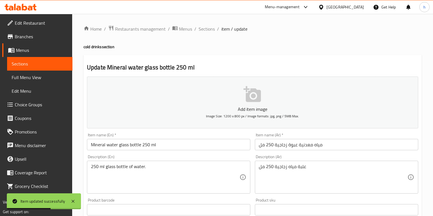
click at [159, 161] on div "250 ml glass bottle of water. Description (En)" at bounding box center [168, 177] width 163 height 33
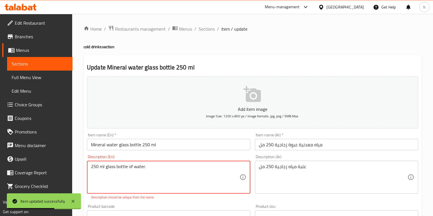
click at [159, 164] on div "250 ml glass bottle of water. Description (En)" at bounding box center [168, 177] width 163 height 33
click at [162, 169] on textarea "250 ml glass bottle of water." at bounding box center [165, 177] width 148 height 27
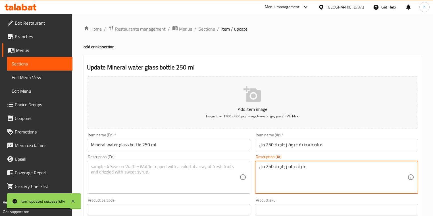
click at [277, 169] on textarea "علبة مياه زجاجية 250 مل" at bounding box center [333, 177] width 148 height 27
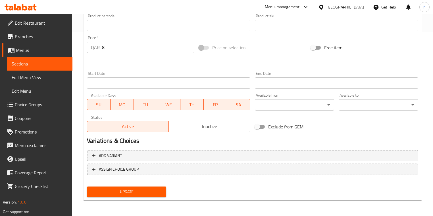
click at [146, 193] on span "Update" at bounding box center [126, 191] width 70 height 7
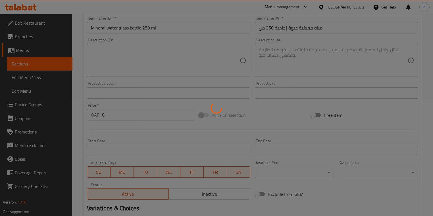
scroll to position [71, 0]
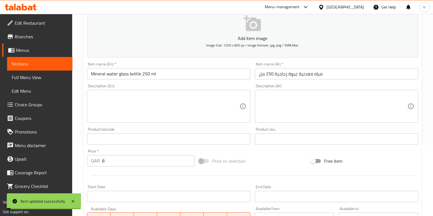
click at [166, 77] on input "Mineral water glass bottle 250 ml" at bounding box center [168, 73] width 163 height 11
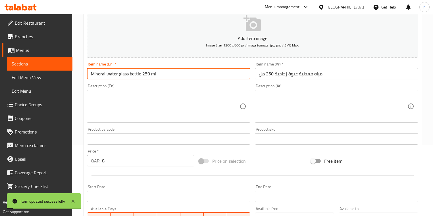
click at [166, 77] on input "Mineral water glass bottle 250 ml" at bounding box center [168, 73] width 163 height 11
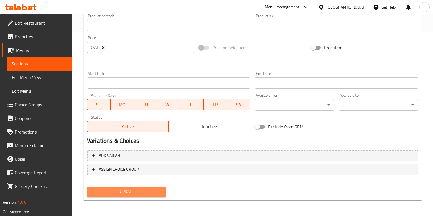
click at [149, 195] on span "Update" at bounding box center [126, 191] width 70 height 7
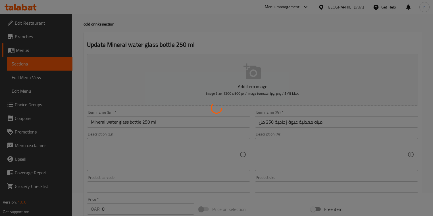
scroll to position [0, 0]
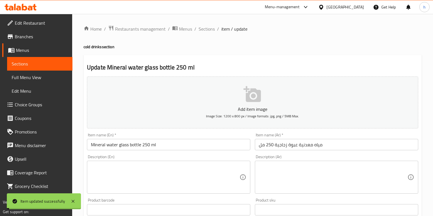
click at [206, 28] on span "Sections" at bounding box center [206, 29] width 16 height 7
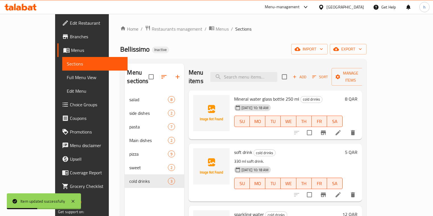
click at [67, 79] on span "Full Menu View" at bounding box center [95, 77] width 56 height 7
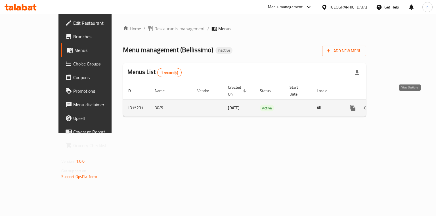
click at [401, 102] on link "enhanced table" at bounding box center [394, 108] width 14 height 14
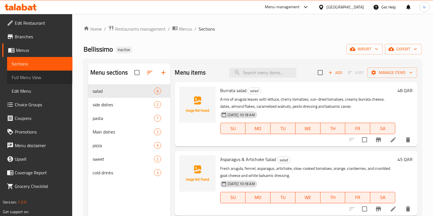
click at [47, 77] on span "Full Menu View" at bounding box center [40, 77] width 56 height 7
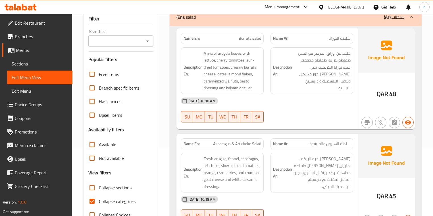
scroll to position [114, 0]
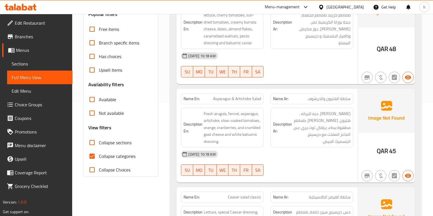
click at [94, 160] on input "Collapse categories" at bounding box center [92, 157] width 14 height 14
checkbox input "false"
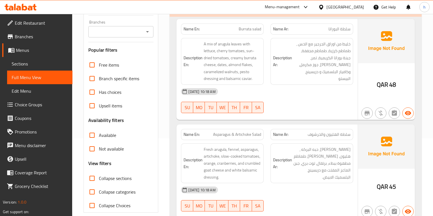
scroll to position [91, 0]
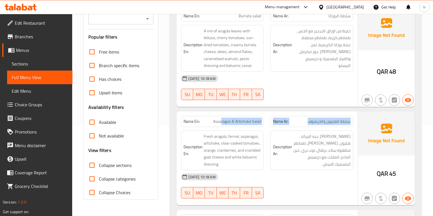
drag, startPoint x: 221, startPoint y: 123, endPoint x: 298, endPoint y: 124, distance: 76.9
click at [298, 124] on div "Name En: Asparagus & Artichoke Salad Name Ar: سلطة الهليون والخرشوف" at bounding box center [266, 122] width 179 height 18
click at [205, 137] on span "Fresh arugula, fennel, asparagus, artichoke, slow-cooked tomatoes, orange, cran…" at bounding box center [232, 150] width 57 height 35
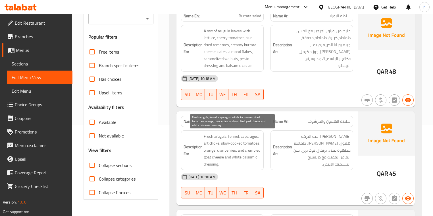
click at [211, 136] on span "Fresh arugula, fennel, asparagus, artichoke, slow-cooked tomatoes, orange, cran…" at bounding box center [232, 150] width 57 height 35
click at [221, 138] on span "Fresh arugula, fennel, asparagus, artichoke, slow-cooked tomatoes, orange, cran…" at bounding box center [232, 150] width 57 height 35
click at [230, 136] on span "Fresh arugula, fennel, asparagus, artichoke, slow-cooked tomatoes, orange, cran…" at bounding box center [232, 150] width 57 height 35
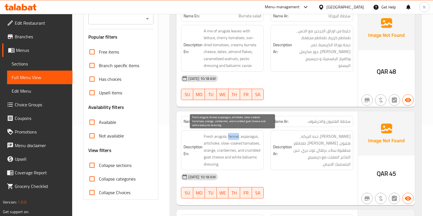
click at [230, 136] on span "Fresh arugula, fennel, asparagus, artichoke, slow-cooked tomatoes, orange, cran…" at bounding box center [232, 150] width 57 height 35
drag, startPoint x: 242, startPoint y: 134, endPoint x: 261, endPoint y: 138, distance: 19.4
click at [261, 138] on span "Fresh arugula, fennel, asparagus, artichoke, slow-cooked tomatoes, orange, cran…" at bounding box center [232, 150] width 57 height 35
drag, startPoint x: 208, startPoint y: 144, endPoint x: 217, endPoint y: 144, distance: 9.1
click at [217, 144] on span "Fresh arugula, fennel, asparagus, artichoke, slow-cooked tomatoes, orange, cran…" at bounding box center [232, 150] width 57 height 35
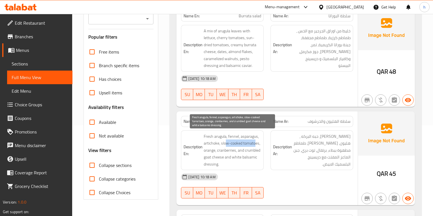
drag, startPoint x: 225, startPoint y: 144, endPoint x: 254, endPoint y: 144, distance: 29.5
click at [254, 144] on span "Fresh arugula, fennel, asparagus, artichoke, slow-cooked tomatoes, orange, cran…" at bounding box center [232, 150] width 57 height 35
click at [207, 149] on span "Fresh arugula, fennel, asparagus, artichoke, slow-cooked tomatoes, orange, cran…" at bounding box center [232, 150] width 57 height 35
drag, startPoint x: 225, startPoint y: 149, endPoint x: 232, endPoint y: 150, distance: 6.8
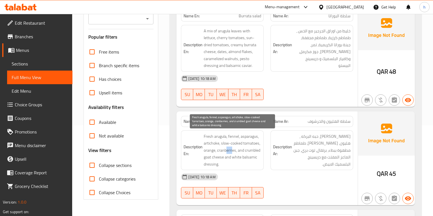
click at [232, 150] on span "Fresh arugula, fennel, asparagus, artichoke, slow-cooked tomatoes, orange, cran…" at bounding box center [232, 150] width 57 height 35
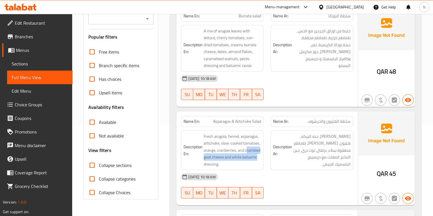
drag, startPoint x: 246, startPoint y: 148, endPoint x: 264, endPoint y: 158, distance: 20.8
click at [264, 158] on div "Description En: Fresh arugula, fennel, asparagus, artichoke, slow-cooked tomato…" at bounding box center [221, 150] width 89 height 47
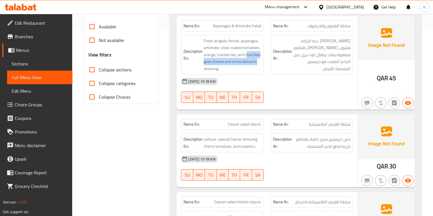
scroll to position [204, 0]
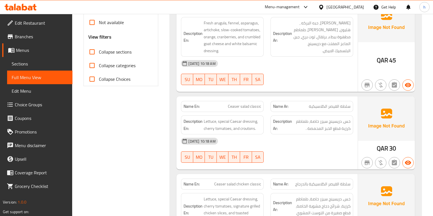
click at [238, 105] on span "Ceaser salad classic" at bounding box center [244, 107] width 33 height 6
click at [254, 106] on span "Ceaser salad classic" at bounding box center [244, 107] width 33 height 6
click at [209, 119] on span "Lettuce, special Caesar dressing, cherry tomatoes, and croutons." at bounding box center [232, 125] width 57 height 14
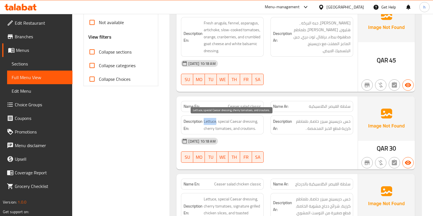
click at [209, 119] on span "Lettuce, special Caesar dressing, cherry tomatoes, and croutons." at bounding box center [232, 125] width 57 height 14
drag, startPoint x: 223, startPoint y: 120, endPoint x: 247, endPoint y: 119, distance: 24.1
click at [247, 119] on span "Lettuce, special Caesar dressing, cherry tomatoes, and croutons." at bounding box center [232, 125] width 57 height 14
drag, startPoint x: 209, startPoint y: 127, endPoint x: 225, endPoint y: 126, distance: 15.9
click at [225, 126] on span "Lettuce, special Caesar dressing, cherry tomatoes, and croutons." at bounding box center [232, 125] width 57 height 14
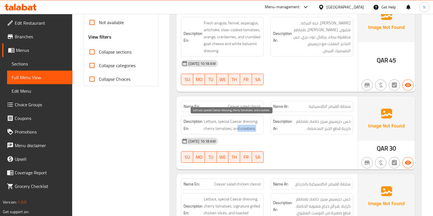
drag, startPoint x: 237, startPoint y: 127, endPoint x: 257, endPoint y: 126, distance: 20.2
click at [257, 126] on span "Lettuce, special Caesar dressing, cherry tomatoes, and croutons." at bounding box center [232, 125] width 57 height 14
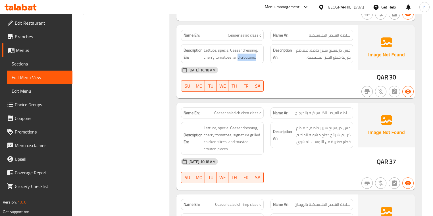
scroll to position [295, 0]
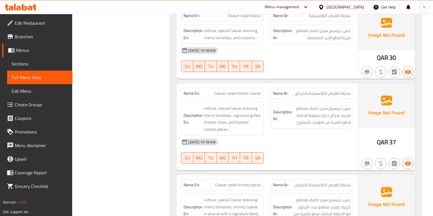
click at [209, 92] on p "Name En: Ceaser salad chicken classic" at bounding box center [221, 94] width 77 height 6
click at [218, 93] on span "Ceaser salad chicken classic" at bounding box center [237, 94] width 47 height 6
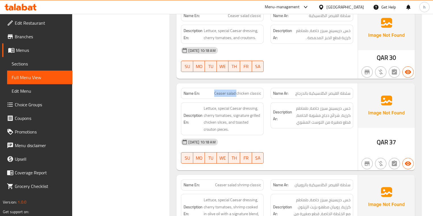
drag, startPoint x: 214, startPoint y: 93, endPoint x: 236, endPoint y: 95, distance: 22.5
click at [236, 95] on p "Name En: Ceaser salad chicken classic" at bounding box center [221, 94] width 77 height 6
click at [226, 95] on span "Ceaser salad chicken classic" at bounding box center [237, 94] width 47 height 6
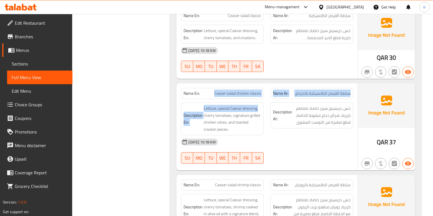
drag, startPoint x: 213, startPoint y: 93, endPoint x: 262, endPoint y: 101, distance: 49.2
click at [262, 100] on div "Name En: Ceaser salad chicken classic Name Ar: سلطة القيصر الكلاسيكية بالدرجاج …" at bounding box center [266, 126] width 181 height 87
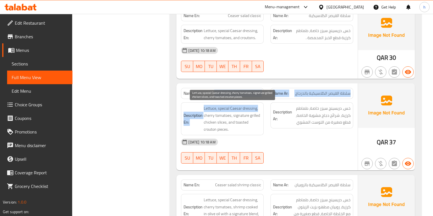
click at [226, 110] on span "Lettuce, special Caesar dressing, cherry tomatoes, signature grilled chicken sl…" at bounding box center [232, 119] width 57 height 28
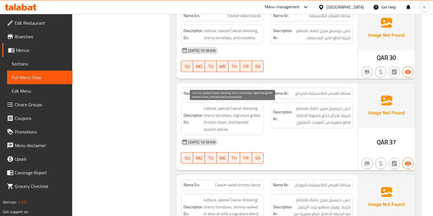
click at [209, 105] on span "Lettuce, special Caesar dressing, cherry tomatoes, signature grilled chicken sl…" at bounding box center [232, 119] width 57 height 28
drag, startPoint x: 224, startPoint y: 108, endPoint x: 243, endPoint y: 107, distance: 18.8
click at [243, 107] on span "Lettuce, special Caesar dressing, cherry tomatoes, signature grilled chicken sl…" at bounding box center [232, 119] width 57 height 28
drag, startPoint x: 249, startPoint y: 107, endPoint x: 234, endPoint y: 117, distance: 17.6
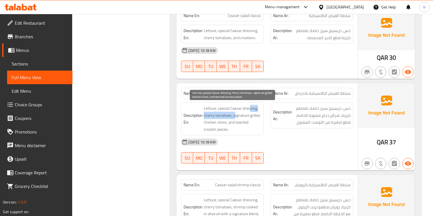
click at [234, 117] on span "Lettuce, special Caesar dressing, cherry tomatoes, signature grilled chicken sl…" at bounding box center [232, 119] width 57 height 28
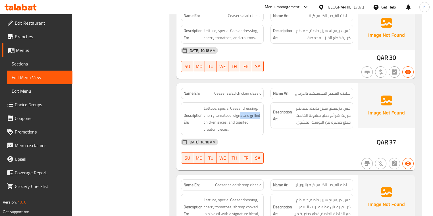
drag, startPoint x: 238, startPoint y: 116, endPoint x: 261, endPoint y: 116, distance: 22.7
click at [261, 116] on div "Description En: Lettuce, special Caesar dressing, cherry tomatoes, signature gr…" at bounding box center [222, 118] width 83 height 33
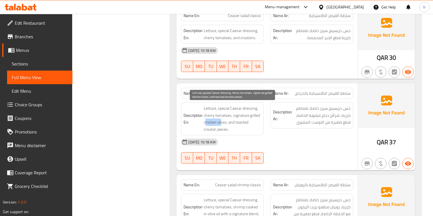
drag, startPoint x: 206, startPoint y: 121, endPoint x: 221, endPoint y: 121, distance: 15.0
click at [221, 121] on span "Lettuce, special Caesar dressing, cherry tomatoes, signature grilled chicken sl…" at bounding box center [232, 119] width 57 height 28
click at [212, 110] on span "Lettuce, special Caesar dressing, cherry tomatoes, signature grilled chicken sl…" at bounding box center [232, 119] width 57 height 28
drag, startPoint x: 221, startPoint y: 108, endPoint x: 255, endPoint y: 108, distance: 34.3
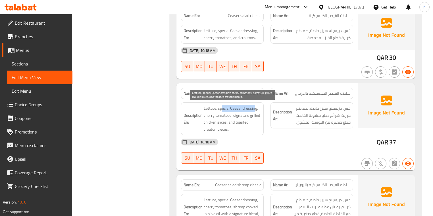
click at [255, 108] on span "Lettuce, special Caesar dressing, cherry tomatoes, signature grilled chicken sl…" at bounding box center [232, 119] width 57 height 28
drag, startPoint x: 206, startPoint y: 114, endPoint x: 229, endPoint y: 116, distance: 23.6
click at [229, 116] on span "Lettuce, special Caesar dressing, cherry tomatoes, signature grilled chicken sl…" at bounding box center [232, 119] width 57 height 28
drag, startPoint x: 239, startPoint y: 115, endPoint x: 227, endPoint y: 121, distance: 13.5
click at [226, 121] on span "Lettuce, special Caesar dressing, cherry tomatoes, signature grilled chicken sl…" at bounding box center [232, 119] width 57 height 28
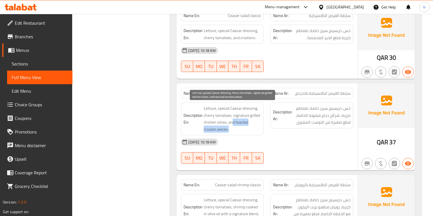
drag, startPoint x: 232, startPoint y: 121, endPoint x: 249, endPoint y: 128, distance: 18.3
click at [249, 128] on span "Lettuce, special Caesar dressing, cherry tomatoes, signature grilled chicken sl…" at bounding box center [232, 119] width 57 height 28
click at [214, 131] on span "Lettuce, special Caesar dressing, cherry tomatoes, signature grilled chicken sl…" at bounding box center [232, 119] width 57 height 28
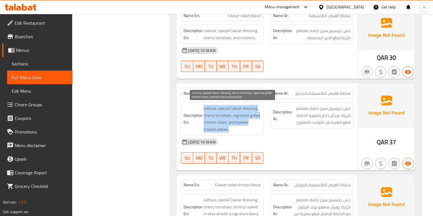
click at [214, 131] on span "Lettuce, special Caesar dressing, cherry tomatoes, signature grilled chicken sl…" at bounding box center [232, 119] width 57 height 28
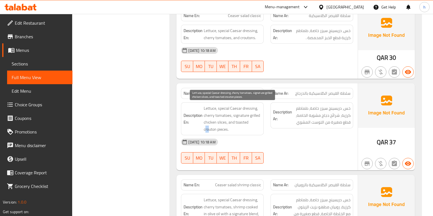
drag, startPoint x: 205, startPoint y: 127, endPoint x: 208, endPoint y: 128, distance: 4.0
click at [208, 128] on span "Lettuce, special Caesar dressing, cherry tomatoes, signature grilled chicken sl…" at bounding box center [232, 119] width 57 height 28
drag, startPoint x: 229, startPoint y: 121, endPoint x: 244, endPoint y: 126, distance: 15.8
click at [244, 126] on span "Lettuce, special Caesar dressing, cherry tomatoes, signature grilled chicken sl…" at bounding box center [232, 119] width 57 height 28
click at [211, 129] on span "Lettuce, special Caesar dressing, cherry tomatoes, signature grilled chicken sl…" at bounding box center [232, 119] width 57 height 28
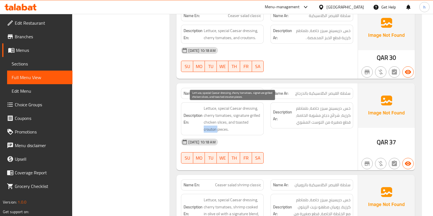
click at [211, 129] on span "Lettuce, special Caesar dressing, cherry tomatoes, signature grilled chicken sl…" at bounding box center [232, 119] width 57 height 28
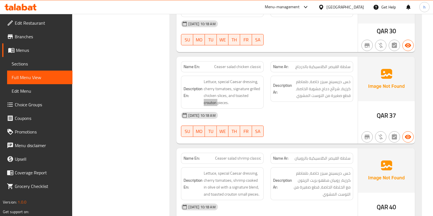
scroll to position [386, 0]
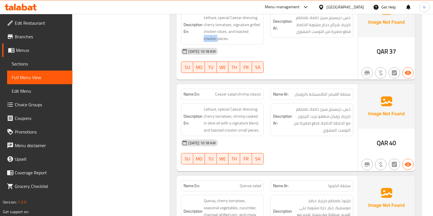
click at [223, 93] on span "Ceaser salad shrimp classic" at bounding box center [238, 94] width 46 height 6
click at [223, 92] on span "Ceaser salad shrimp classic" at bounding box center [238, 94] width 46 height 6
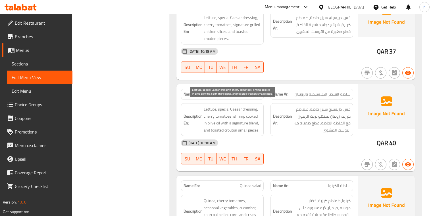
click at [208, 110] on span "Lettuce, special Caesar dressing, cherry tomatoes, shrimp cooked in olive oil w…" at bounding box center [232, 120] width 57 height 28
drag, startPoint x: 225, startPoint y: 109, endPoint x: 253, endPoint y: 110, distance: 28.1
click at [253, 110] on span "Lettuce, special Caesar dressing, cherry tomatoes, shrimp cooked in olive oil w…" at bounding box center [232, 120] width 57 height 28
drag, startPoint x: 212, startPoint y: 116, endPoint x: 227, endPoint y: 116, distance: 14.8
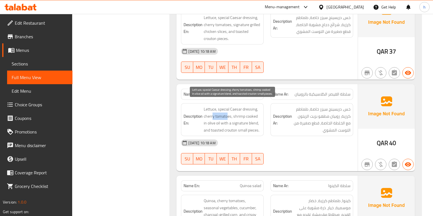
click at [227, 116] on span "Lettuce, special Caesar dressing, cherry tomatoes, shrimp cooked in olive oil w…" at bounding box center [232, 120] width 57 height 28
click at [245, 112] on span "Lettuce, special Caesar dressing, cherry tomatoes, shrimp cooked in olive oil w…" at bounding box center [232, 120] width 57 height 28
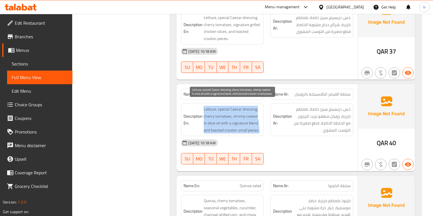
click at [245, 112] on span "Lettuce, special Caesar dressing, cherry tomatoes, shrimp cooked in olive oil w…" at bounding box center [232, 120] width 57 height 28
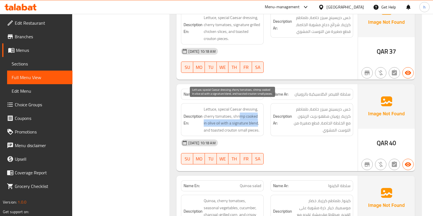
drag, startPoint x: 239, startPoint y: 115, endPoint x: 257, endPoint y: 121, distance: 18.8
click at [257, 121] on span "Lettuce, special Caesar dressing, cherry tomatoes, shrimp cooked in olive oil w…" at bounding box center [232, 120] width 57 height 28
drag, startPoint x: 205, startPoint y: 128, endPoint x: 259, endPoint y: 130, distance: 54.0
click at [259, 130] on span "Lettuce, special Caesar dressing, cherry tomatoes, shrimp cooked in olive oil w…" at bounding box center [232, 120] width 57 height 28
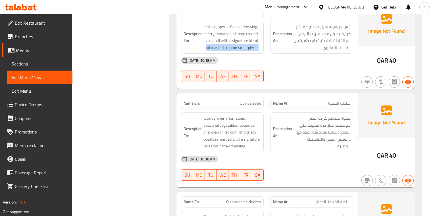
scroll to position [477, 0]
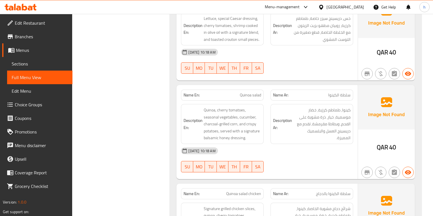
click at [233, 92] on p "Name En: Quinoa salad" at bounding box center [221, 95] width 77 height 6
click at [242, 94] on span "Quinoa salad" at bounding box center [250, 95] width 21 height 6
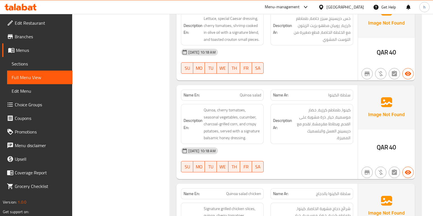
click at [258, 98] on div "Name En: Quinoa salad" at bounding box center [222, 95] width 83 height 11
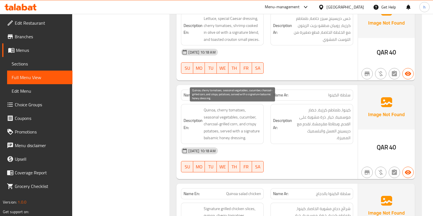
click at [211, 108] on span "Quinoa, cherry tomatoes, seasonal vegetables, cucumber, charcoal-grilled corn, …" at bounding box center [232, 124] width 57 height 35
drag, startPoint x: 219, startPoint y: 109, endPoint x: 233, endPoint y: 109, distance: 14.5
click at [233, 109] on span "Quinoa, cherry tomatoes, seasonal vegetables, cucumber, charcoal-grilled corn, …" at bounding box center [232, 124] width 57 height 35
drag, startPoint x: 208, startPoint y: 116, endPoint x: 239, endPoint y: 115, distance: 30.9
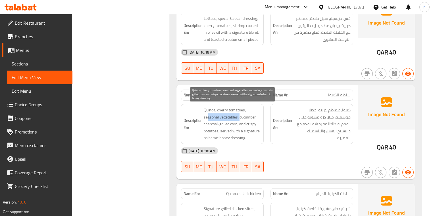
click at [239, 115] on span "Quinoa, cherry tomatoes, seasonal vegetables, cucumber, charcoal-grilled corn, …" at bounding box center [232, 124] width 57 height 35
click at [245, 115] on span "Quinoa, cherry tomatoes, seasonal vegetables, cucumber, charcoal-grilled corn, …" at bounding box center [232, 124] width 57 height 35
drag, startPoint x: 205, startPoint y: 124, endPoint x: 238, endPoint y: 123, distance: 33.5
click at [238, 123] on span "Quinoa, cherry tomatoes, seasonal vegetables, cucumber, charcoal-grilled corn, …" at bounding box center [232, 124] width 57 height 35
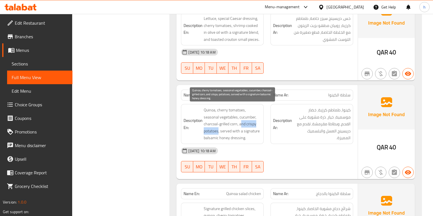
drag, startPoint x: 242, startPoint y: 123, endPoint x: 219, endPoint y: 130, distance: 24.3
click at [219, 130] on span "Quinoa, cherry tomatoes, seasonal vegetables, cucumber, charcoal-grilled corn, …" at bounding box center [232, 124] width 57 height 35
drag, startPoint x: 224, startPoint y: 131, endPoint x: 245, endPoint y: 138, distance: 22.4
click at [245, 138] on span "Quinoa, cherry tomatoes, seasonal vegetables, cucumber, charcoal-grilled corn, …" at bounding box center [232, 124] width 57 height 35
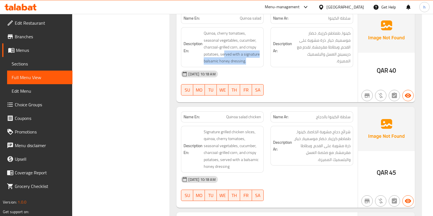
scroll to position [568, 0]
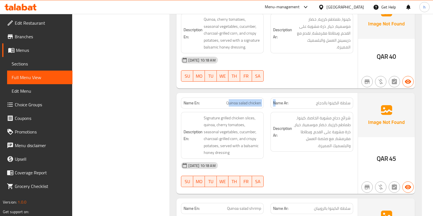
drag, startPoint x: 228, startPoint y: 101, endPoint x: 275, endPoint y: 101, distance: 46.6
click at [275, 101] on div "Name En: Quinoa salad chicken Name Ar: سلطة الكينوا بالدجاج" at bounding box center [266, 103] width 179 height 18
click at [230, 102] on span "Quinoa salad chicken" at bounding box center [243, 103] width 35 height 6
click at [254, 101] on span "Quinoa salad chicken" at bounding box center [243, 103] width 35 height 6
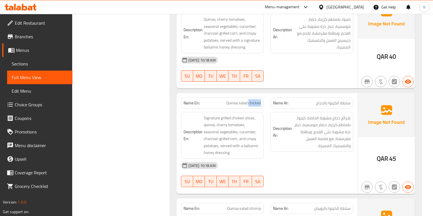
click at [254, 101] on span "Quinoa salad chicken" at bounding box center [243, 103] width 35 height 6
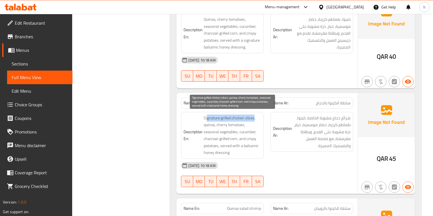
drag, startPoint x: 206, startPoint y: 118, endPoint x: 254, endPoint y: 118, distance: 48.0
click at [254, 118] on span "Signature grilled chicken slices, quinoa, cherry tomatoes, seasonal vegetables,…" at bounding box center [232, 136] width 57 height 42
drag, startPoint x: 205, startPoint y: 124, endPoint x: 223, endPoint y: 124, distance: 17.6
click at [223, 124] on span "Signature grilled chicken slices, quinoa, cherry tomatoes, seasonal vegetables,…" at bounding box center [232, 136] width 57 height 42
click at [217, 123] on span "Signature grilled chicken slices, quinoa, cherry tomatoes, seasonal vegetables,…" at bounding box center [232, 136] width 57 height 42
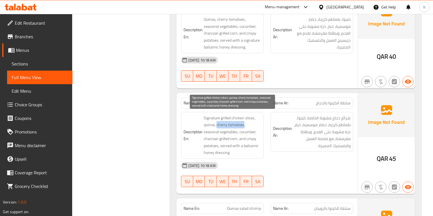
drag, startPoint x: 217, startPoint y: 123, endPoint x: 239, endPoint y: 121, distance: 22.8
click at [239, 121] on span "Signature grilled chicken slices, quinoa, cherry tomatoes, seasonal vegetables,…" at bounding box center [232, 136] width 57 height 42
drag, startPoint x: 250, startPoint y: 121, endPoint x: 220, endPoint y: 134, distance: 33.2
click at [220, 134] on span "Signature grilled chicken slices, quinoa, cherry tomatoes, seasonal vegetables,…" at bounding box center [232, 136] width 57 height 42
click at [231, 128] on span "Signature grilled chicken slices, quinoa, cherry tomatoes, seasonal vegetables,…" at bounding box center [232, 136] width 57 height 42
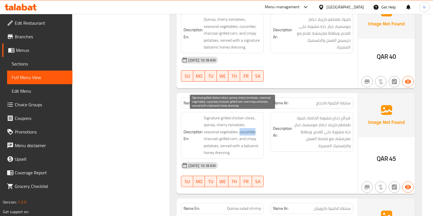
click at [231, 128] on span "Signature grilled chicken slices, quinoa, cherry tomatoes, seasonal vegetables,…" at bounding box center [232, 136] width 57 height 42
drag, startPoint x: 242, startPoint y: 129, endPoint x: 223, endPoint y: 139, distance: 22.5
click at [223, 139] on span "Signature grilled chicken slices, quinoa, cherry tomatoes, seasonal vegetables,…" at bounding box center [232, 136] width 57 height 42
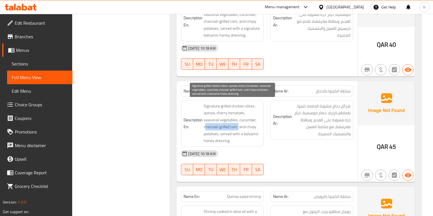
scroll to position [590, 0]
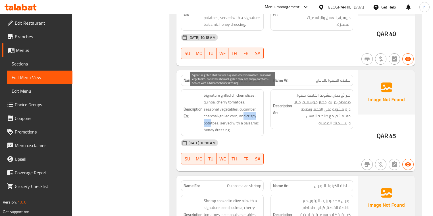
drag, startPoint x: 228, startPoint y: 116, endPoint x: 248, endPoint y: 116, distance: 19.9
click at [248, 116] on span "Signature grilled chicken slices, quinoa, cherry tomatoes, seasonal vegetables,…" at bounding box center [232, 113] width 57 height 42
drag, startPoint x: 203, startPoint y: 122, endPoint x: 223, endPoint y: 123, distance: 20.2
click at [223, 123] on h6 "Description En: Signature grilled chicken slices, quinoa, cherry tomatoes, seas…" at bounding box center [221, 113] width 77 height 42
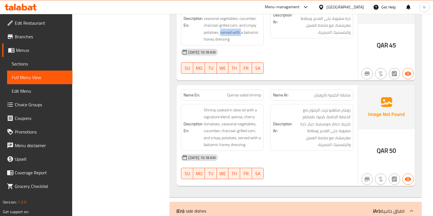
scroll to position [681, 0]
drag, startPoint x: 226, startPoint y: 94, endPoint x: 264, endPoint y: 94, distance: 37.5
click at [264, 94] on div "Name En: Quinoa salad shrimp" at bounding box center [221, 95] width 89 height 18
drag, startPoint x: 205, startPoint y: 108, endPoint x: 228, endPoint y: 104, distance: 23.2
click at [228, 104] on div "Description En: Shrimp cooked in olive oil with a signature blend, quinoa, cher…" at bounding box center [222, 127] width 83 height 47
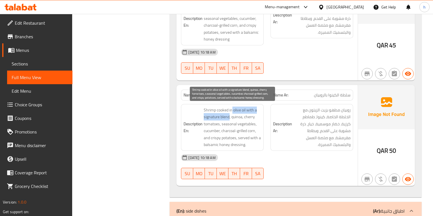
drag, startPoint x: 232, startPoint y: 108, endPoint x: 229, endPoint y: 118, distance: 9.6
click at [229, 118] on span "Shrimp cooked in olive oil with a signature blend, quinoa, cherry tomatoes, sea…" at bounding box center [232, 128] width 57 height 42
click at [234, 114] on span "Shrimp cooked in olive oil with a signature blend, quinoa, cherry tomatoes, sea…" at bounding box center [232, 128] width 57 height 42
drag, startPoint x: 248, startPoint y: 115, endPoint x: 221, endPoint y: 124, distance: 28.5
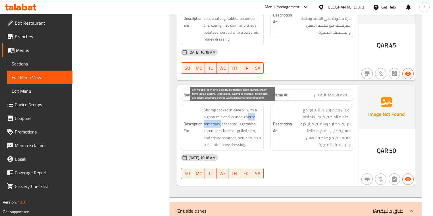
click at [221, 124] on span "Shrimp cooked in olive oil with a signature blend, quinoa, cherry tomatoes, sea…" at bounding box center [232, 128] width 57 height 42
drag, startPoint x: 225, startPoint y: 124, endPoint x: 259, endPoint y: 121, distance: 34.4
click at [259, 121] on span "Shrimp cooked in olive oil with a signature blend, quinoa, cherry tomatoes, sea…" at bounding box center [232, 128] width 57 height 42
click at [210, 127] on span "Shrimp cooked in olive oil with a signature blend, quinoa, cherry tomatoes, sea…" at bounding box center [232, 128] width 57 height 42
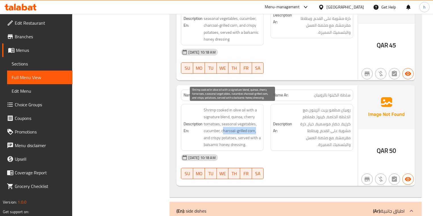
drag, startPoint x: 224, startPoint y: 128, endPoint x: 257, endPoint y: 129, distance: 33.2
click at [257, 129] on span "Shrimp cooked in olive oil with a signature blend, quinoa, cherry tomatoes, sea…" at bounding box center [232, 128] width 57 height 42
drag, startPoint x: 203, startPoint y: 137, endPoint x: 214, endPoint y: 137, distance: 11.6
click at [214, 137] on h6 "Description En: Shrimp cooked in olive oil with a signature blend, quinoa, cher…" at bounding box center [221, 128] width 77 height 42
drag, startPoint x: 244, startPoint y: 114, endPoint x: 233, endPoint y: 116, distance: 11.3
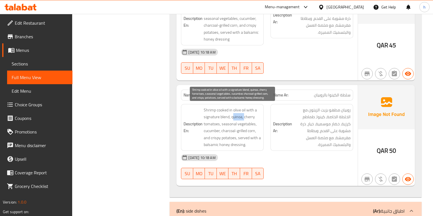
click at [233, 116] on span "Shrimp cooked in olive oil with a signature blend, quinoa, cherry tomatoes, sea…" at bounding box center [232, 128] width 57 height 42
click at [239, 119] on span "Shrimp cooked in olive oil with a signature blend, quinoa, cherry tomatoes, sea…" at bounding box center [232, 128] width 57 height 42
drag, startPoint x: 244, startPoint y: 115, endPoint x: 216, endPoint y: 124, distance: 29.7
click at [216, 124] on span "Shrimp cooked in olive oil with a signature blend, quinoa, cherry tomatoes, sea…" at bounding box center [232, 128] width 57 height 42
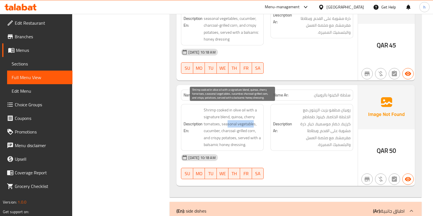
drag, startPoint x: 226, startPoint y: 123, endPoint x: 232, endPoint y: 128, distance: 8.1
click at [254, 125] on span "Shrimp cooked in olive oil with a signature blend, quinoa, cherry tomatoes, sea…" at bounding box center [232, 128] width 57 height 42
drag, startPoint x: 207, startPoint y: 128, endPoint x: 225, endPoint y: 131, distance: 17.8
click at [215, 128] on span "Shrimp cooked in olive oil with a signature blend, quinoa, cherry tomatoes, sea…" at bounding box center [232, 128] width 57 height 42
drag, startPoint x: 231, startPoint y: 130, endPoint x: 255, endPoint y: 129, distance: 23.9
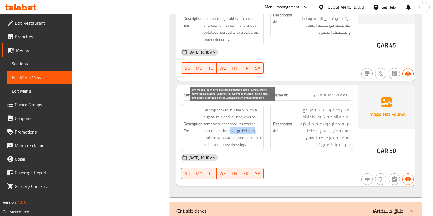
click at [255, 129] on span "Shrimp cooked in olive oil with a signature blend, quinoa, cherry tomatoes, sea…" at bounding box center [232, 128] width 57 height 42
drag, startPoint x: 208, startPoint y: 139, endPoint x: 235, endPoint y: 137, distance: 26.7
click at [235, 137] on span "Shrimp cooked in olive oil with a signature blend, quinoa, cherry tomatoes, sea…" at bounding box center [232, 128] width 57 height 42
drag, startPoint x: 242, startPoint y: 136, endPoint x: 220, endPoint y: 144, distance: 23.4
click at [220, 144] on span "Shrimp cooked in olive oil with a signature blend, quinoa, cherry tomatoes, sea…" at bounding box center [232, 128] width 57 height 42
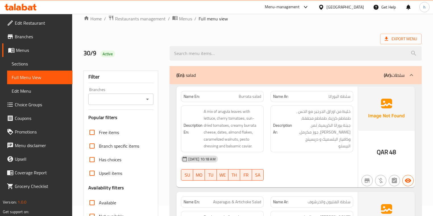
scroll to position [0, 0]
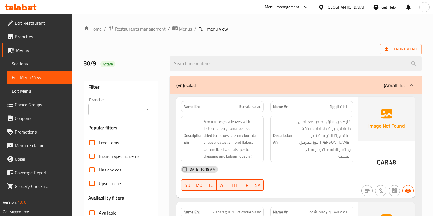
drag, startPoint x: 409, startPoint y: 81, endPoint x: 398, endPoint y: 85, distance: 12.1
click at [409, 82] on div at bounding box center [411, 86] width 14 height 14
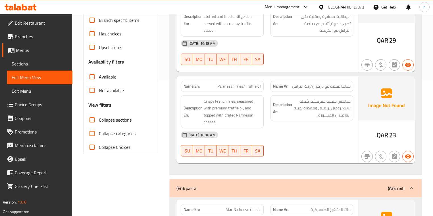
scroll to position [45, 0]
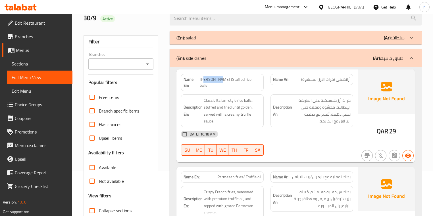
drag, startPoint x: 221, startPoint y: 81, endPoint x: 232, endPoint y: 79, distance: 11.4
click at [232, 79] on span "[PERSON_NAME] (Stuffed rice balls)" at bounding box center [230, 83] width 61 height 12
drag, startPoint x: 238, startPoint y: 78, endPoint x: 260, endPoint y: 81, distance: 22.0
click at [260, 81] on span "[PERSON_NAME] (Stuffed rice balls)" at bounding box center [230, 83] width 61 height 12
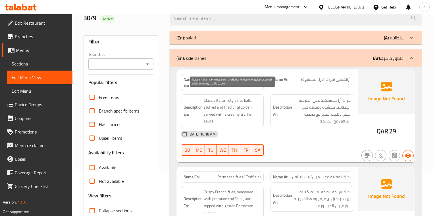
drag, startPoint x: 252, startPoint y: 93, endPoint x: 203, endPoint y: 98, distance: 49.3
click at [204, 98] on span "Classic Italian-style rice balls, stuffed and fried until golden, served with a…" at bounding box center [232, 111] width 57 height 28
drag, startPoint x: 206, startPoint y: 102, endPoint x: 251, endPoint y: 101, distance: 45.7
click at [251, 101] on span "Classic Italian-style rice balls, stuffed and fried until golden, served with a…" at bounding box center [232, 111] width 57 height 28
drag, startPoint x: 206, startPoint y: 110, endPoint x: 253, endPoint y: 115, distance: 46.9
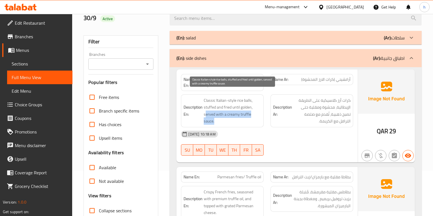
click at [253, 115] on span "Classic Italian-style rice balls, stuffed and fried until golden, served with a…" at bounding box center [232, 111] width 57 height 28
click at [208, 110] on span "Classic Italian-style rice balls, stuffed and fried until golden, served with a…" at bounding box center [232, 111] width 57 height 28
click at [206, 109] on span "Classic Italian-style rice balls, stuffed and fried until golden, served with a…" at bounding box center [232, 111] width 57 height 28
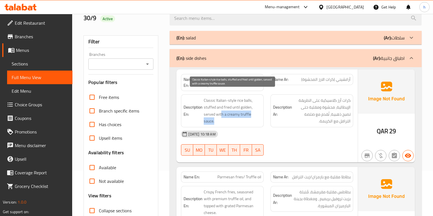
drag, startPoint x: 221, startPoint y: 108, endPoint x: 250, endPoint y: 114, distance: 29.5
click at [250, 114] on span "Classic Italian-style rice balls, stuffed and fried until golden, served with a…" at bounding box center [232, 111] width 57 height 28
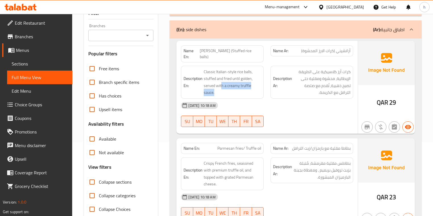
scroll to position [114, 0]
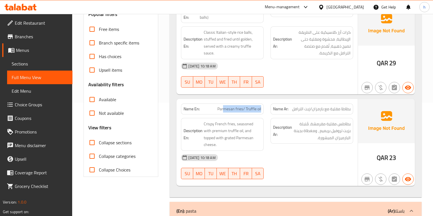
drag, startPoint x: 223, startPoint y: 103, endPoint x: 265, endPoint y: 104, distance: 41.5
click at [265, 104] on div "Name En: Parmesan fries/ Truffle oil" at bounding box center [221, 109] width 89 height 18
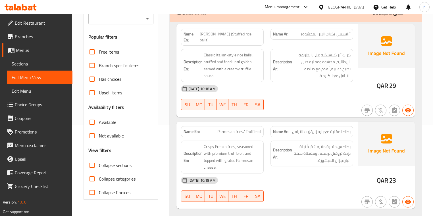
click at [345, 129] on span "بطاطا مقلية مع بارمزان/زيت الترافل" at bounding box center [321, 132] width 58 height 6
click at [254, 129] on span "Parmesan fries/ Truffle oil" at bounding box center [239, 132] width 44 height 6
click at [238, 129] on span "Parmesan fries/ Truffle oil" at bounding box center [239, 132] width 44 height 6
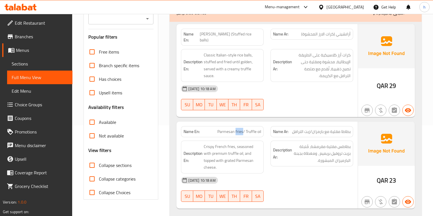
click at [238, 129] on span "Parmesan fries/ Truffle oil" at bounding box center [239, 132] width 44 height 6
click at [221, 129] on span "Parmesan fries/ Truffle oil" at bounding box center [239, 132] width 44 height 6
click at [260, 129] on span "Parmesan fries/ Truffle oil" at bounding box center [239, 132] width 44 height 6
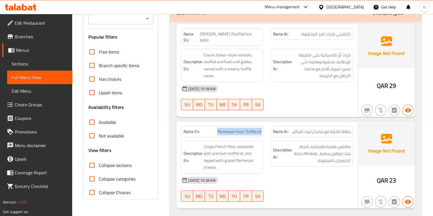
click at [260, 129] on span "Parmesan fries/ Truffle oil" at bounding box center [239, 132] width 44 height 6
click at [251, 129] on span "Parmesan fries/ Truffle oil" at bounding box center [239, 132] width 44 height 6
click at [237, 129] on span "Parmesan fries/ Truffle oil" at bounding box center [239, 132] width 44 height 6
click at [227, 129] on span "Parmesan fries/ Truffle oil" at bounding box center [239, 132] width 44 height 6
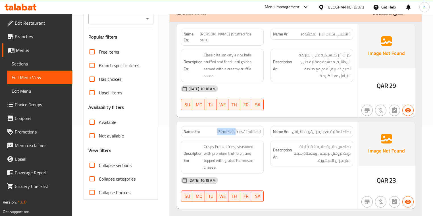
copy span "Parmesan"
click at [321, 129] on span "بطاطا مقلية مع بارمزان/زيت الترافل" at bounding box center [321, 132] width 58 height 6
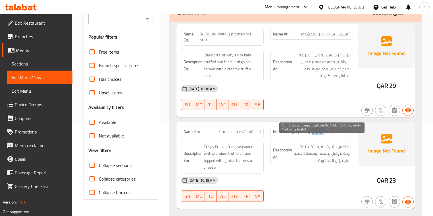
copy span "بارمزان"
drag, startPoint x: 248, startPoint y: 125, endPoint x: 256, endPoint y: 126, distance: 8.8
click at [256, 129] on span "Parmesan fries/ Truffle oil" at bounding box center [239, 132] width 44 height 6
click at [250, 129] on span "Parmesan fries/ Truffle oil" at bounding box center [239, 132] width 44 height 6
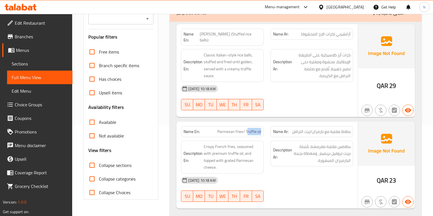
drag, startPoint x: 246, startPoint y: 126, endPoint x: 261, endPoint y: 125, distance: 14.8
click at [261, 126] on div "Name En: Parmesan fries/ Truffle oil" at bounding box center [222, 131] width 83 height 11
click at [252, 129] on span "Parmesan fries/ Truffle oil" at bounding box center [239, 132] width 44 height 6
drag, startPoint x: 246, startPoint y: 126, endPoint x: 265, endPoint y: 126, distance: 19.3
click at [265, 126] on div "Name En: Parmesan fries/ Truffle oil" at bounding box center [221, 132] width 89 height 18
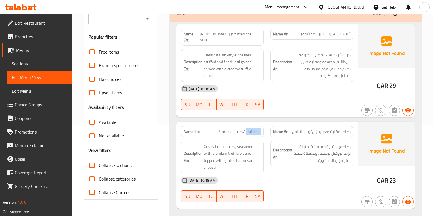
copy span "Truffle oil"
drag, startPoint x: 310, startPoint y: 125, endPoint x: 292, endPoint y: 127, distance: 18.6
click at [292, 129] on p "Name Ar: بطاطا مقلية مع بارمزان/زيت الترافل" at bounding box center [311, 132] width 77 height 6
copy span "زيت الترافل"
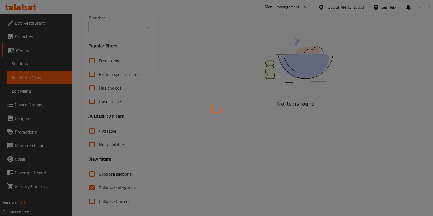
scroll to position [81, 0]
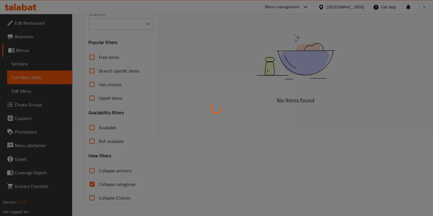
click at [91, 181] on div at bounding box center [216, 108] width 433 height 216
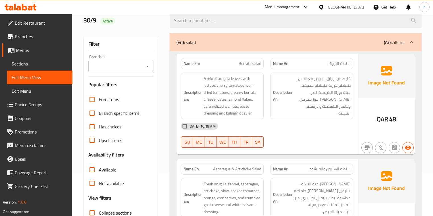
scroll to position [68, 0]
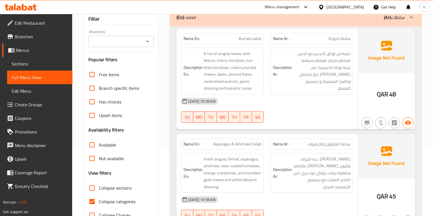
click at [97, 205] on input "Collapse categories" at bounding box center [92, 202] width 14 height 14
checkbox input "false"
click at [394, 18] on p "(Ar): سلطات" at bounding box center [394, 17] width 21 height 7
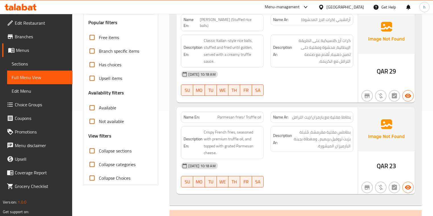
scroll to position [114, 0]
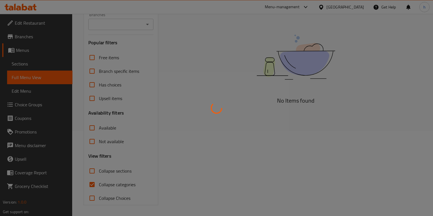
scroll to position [85, 0]
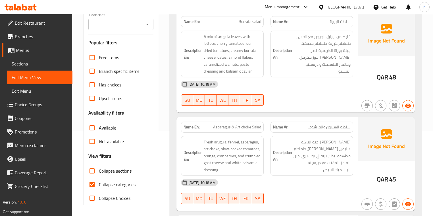
click at [93, 185] on input "Collapse categories" at bounding box center [92, 185] width 14 height 14
checkbox input "false"
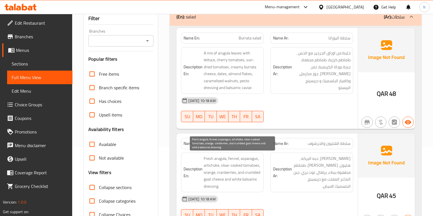
scroll to position [17, 0]
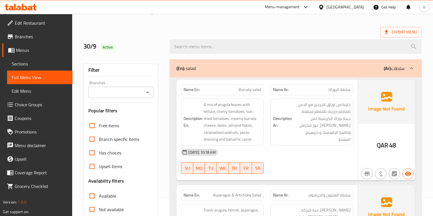
click at [258, 72] on div "(En): salad (Ar): سلطات" at bounding box center [295, 68] width 252 height 18
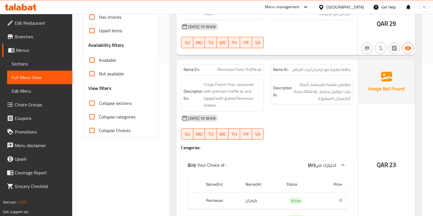
scroll to position [153, 0]
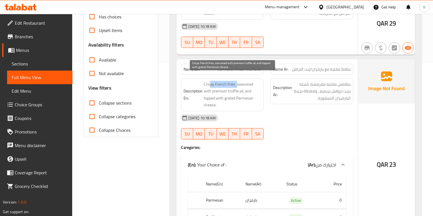
drag, startPoint x: 209, startPoint y: 76, endPoint x: 237, endPoint y: 81, distance: 28.0
click at [237, 81] on span "Crispy French fries, seasoned with premium truffle oil, and topped with grated …" at bounding box center [232, 95] width 57 height 28
drag, startPoint x: 240, startPoint y: 77, endPoint x: 235, endPoint y: 84, distance: 8.6
click at [235, 84] on span "Crispy French fries, seasoned with premium truffle oil, and topped with grated …" at bounding box center [232, 95] width 57 height 28
drag, startPoint x: 239, startPoint y: 84, endPoint x: 252, endPoint y: 94, distance: 15.9
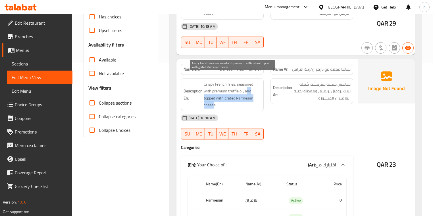
click at [252, 94] on span "Crispy French fries, seasoned with premium truffle oil, and topped with grated …" at bounding box center [232, 95] width 57 height 28
click at [245, 84] on span "Crispy French fries, seasoned with premium truffle oil, and topped with grated …" at bounding box center [232, 95] width 57 height 28
click at [246, 87] on span "Crispy French fries, seasoned with premium truffle oil, and topped with grated …" at bounding box center [232, 95] width 57 height 28
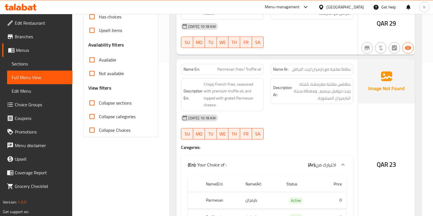
click at [280, 93] on h6 "Description Ar: بطاطس مقلية مقرمشة، مُتبلة بزيت تروفيل بريميم ، ومغطاة بجبنة ال…" at bounding box center [311, 91] width 77 height 21
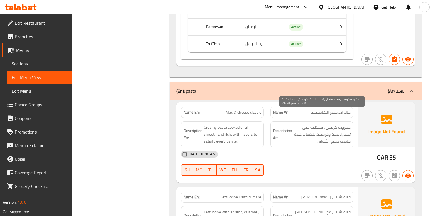
scroll to position [335, 0]
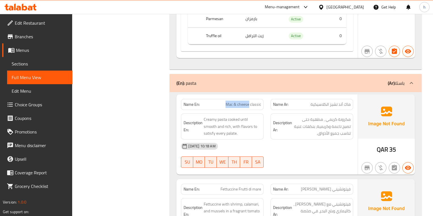
drag, startPoint x: 227, startPoint y: 91, endPoint x: 255, endPoint y: 90, distance: 27.8
click at [250, 102] on span "Mac & cheese classic" at bounding box center [242, 105] width 35 height 6
click at [268, 96] on div "Name En: Mac & cheese classic Name Ar: ماك آند تشيز الكلاسيكية" at bounding box center [266, 105] width 179 height 18
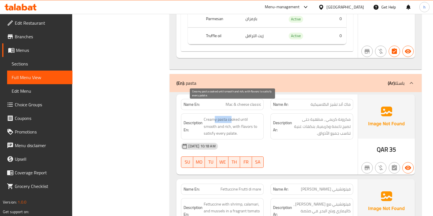
drag, startPoint x: 222, startPoint y: 106, endPoint x: 230, endPoint y: 105, distance: 8.8
click at [230, 116] on span "Creamy pasta cooked until smooth and rich, with flavors to satisfy every palate." at bounding box center [232, 126] width 57 height 21
click at [233, 116] on span "Creamy pasta cooked until smooth and rich, with flavors to satisfy every palate." at bounding box center [232, 126] width 57 height 21
drag, startPoint x: 204, startPoint y: 113, endPoint x: 229, endPoint y: 113, distance: 25.0
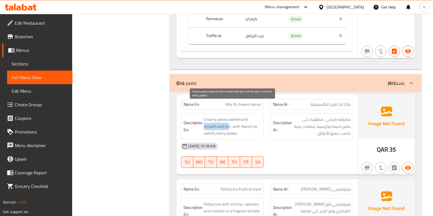
click at [229, 116] on span "Creamy pasta cooked until smooth and rich, with flavors to satisfy every palate." at bounding box center [232, 126] width 57 height 21
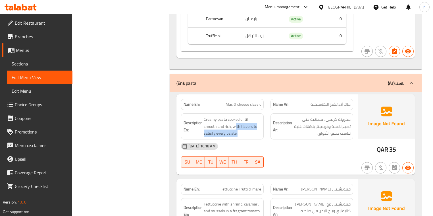
drag, startPoint x: 234, startPoint y: 110, endPoint x: 261, endPoint y: 117, distance: 27.9
click at [261, 117] on div "Description En: Creamy pasta cooked until smooth and rich, with flavors to sati…" at bounding box center [222, 127] width 83 height 26
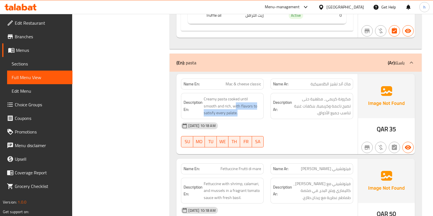
scroll to position [380, 0]
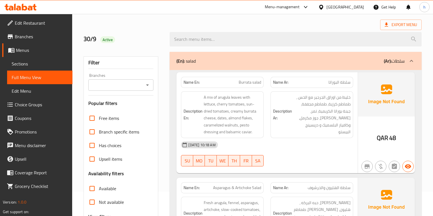
scroll to position [68, 0]
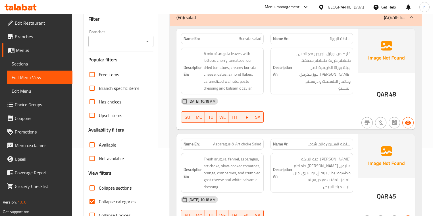
click at [280, 24] on div "(En): salad (Ar): سلطات" at bounding box center [295, 17] width 252 height 18
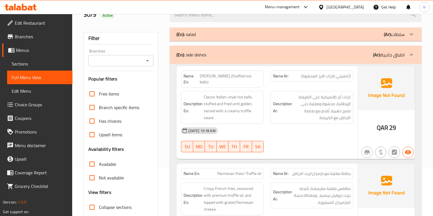
scroll to position [45, 0]
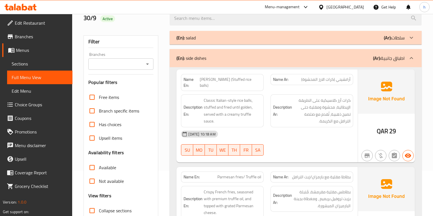
click at [382, 55] on p "(Ar): اطباق جانبية" at bounding box center [389, 58] width 32 height 7
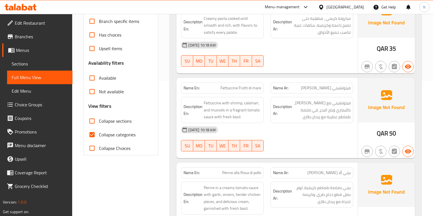
scroll to position [136, 0]
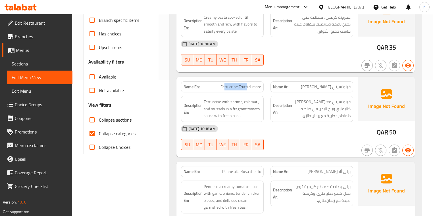
drag, startPoint x: 224, startPoint y: 86, endPoint x: 247, endPoint y: 85, distance: 23.0
click at [247, 85] on span "Fettuccine Frutti di mare" at bounding box center [240, 87] width 41 height 6
click at [246, 85] on span "Fettuccine Frutti di mare" at bounding box center [240, 87] width 41 height 6
click at [245, 86] on span "Fettuccine Frutti di mare" at bounding box center [240, 87] width 41 height 6
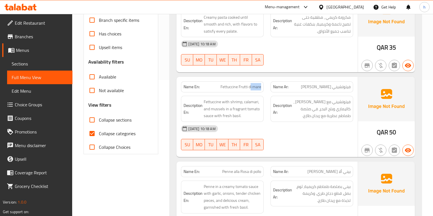
drag, startPoint x: 250, startPoint y: 87, endPoint x: 266, endPoint y: 86, distance: 16.2
click at [266, 86] on div "Name En: Fettuccine Frutti di mare" at bounding box center [221, 87] width 89 height 18
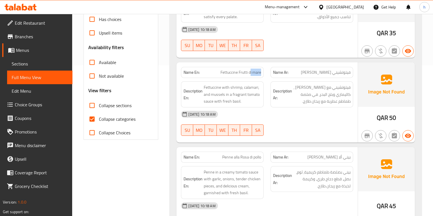
scroll to position [159, 0]
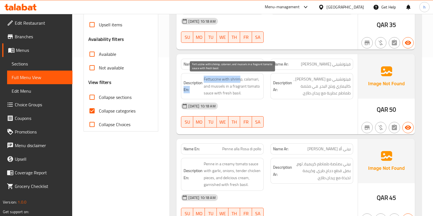
drag, startPoint x: 202, startPoint y: 80, endPoint x: 240, endPoint y: 79, distance: 37.5
click at [240, 79] on h6 "Description En: Fettuccine with shrimp, calamari, and mussels in a fragrant tom…" at bounding box center [221, 86] width 77 height 21
drag, startPoint x: 246, startPoint y: 78, endPoint x: 258, endPoint y: 77, distance: 11.7
click at [258, 77] on span "Fettuccine with shrimp, calamari, and mussels in a fragrant tomato sauce with f…" at bounding box center [232, 86] width 57 height 21
drag, startPoint x: 205, startPoint y: 86, endPoint x: 224, endPoint y: 87, distance: 19.1
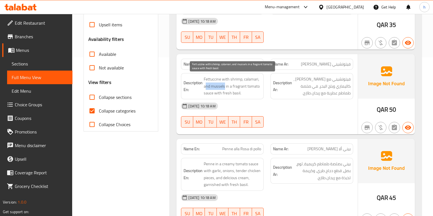
click at [224, 87] on span "Fettuccine with shrimp, calamari, and mussels in a fragrant tomato sauce with f…" at bounding box center [232, 86] width 57 height 21
drag, startPoint x: 229, startPoint y: 88, endPoint x: 259, endPoint y: 87, distance: 30.9
click at [259, 87] on span "Fettuccine with shrimp, calamari, and mussels in a fragrant tomato sauce with f…" at bounding box center [232, 86] width 57 height 21
drag, startPoint x: 196, startPoint y: 93, endPoint x: 217, endPoint y: 93, distance: 20.2
click at [217, 93] on h6 "Description En: Fettuccine with shrimp, calamari, and mussels in a fragrant tom…" at bounding box center [221, 86] width 77 height 21
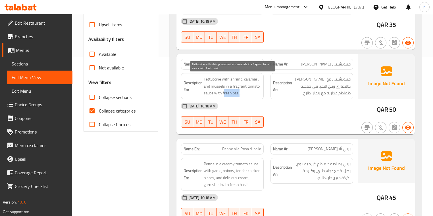
drag, startPoint x: 223, startPoint y: 94, endPoint x: 238, endPoint y: 95, distance: 15.4
click at [238, 95] on span "Fettuccine with shrimp, calamari, and mussels in a fragrant tomato sauce with f…" at bounding box center [232, 86] width 57 height 21
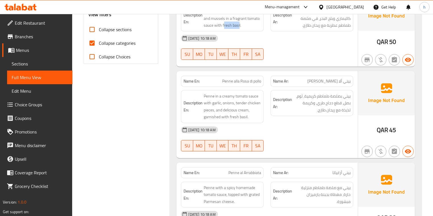
scroll to position [227, 0]
click at [227, 81] on span "Penne alla Rosa di pollo" at bounding box center [241, 81] width 39 height 6
click at [227, 82] on span "Penne alla Rosa di pollo" at bounding box center [241, 81] width 39 height 6
click at [237, 80] on span "Penne alla Rosa di pollo" at bounding box center [241, 81] width 39 height 6
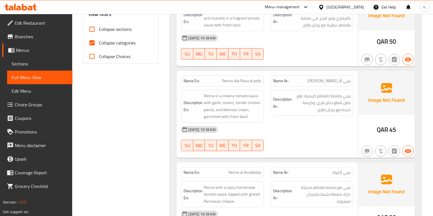
click at [242, 80] on span "Penne alla Rosa di pollo" at bounding box center [241, 81] width 39 height 6
click at [253, 81] on span "Penne alla Rosa di pollo" at bounding box center [241, 81] width 39 height 6
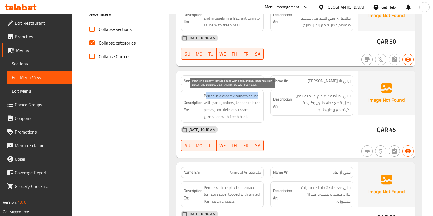
drag, startPoint x: 209, startPoint y: 95, endPoint x: 257, endPoint y: 95, distance: 48.0
click at [257, 95] on span "Penne in a creamy tomato sauce with garlic, onions, tender chicken pieces, and …" at bounding box center [232, 107] width 57 height 28
click at [218, 104] on span "Penne in a creamy tomato sauce with garlic, onions, tender chicken pieces, and …" at bounding box center [232, 107] width 57 height 28
click at [227, 104] on span "Penne in a creamy tomato sauce with garlic, onions, tender chicken pieces, and …" at bounding box center [232, 107] width 57 height 28
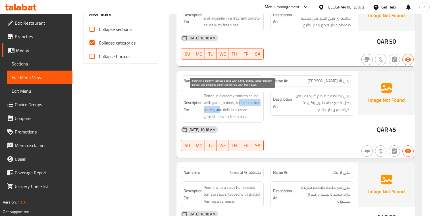
drag, startPoint x: 238, startPoint y: 102, endPoint x: 219, endPoint y: 110, distance: 20.9
click at [219, 110] on span "Penne in a creamy tomato sauce with garlic, onions, tender chicken pieces, and …" at bounding box center [232, 107] width 57 height 28
drag, startPoint x: 222, startPoint y: 111, endPoint x: 250, endPoint y: 108, distance: 28.5
click at [250, 108] on span "Penne in a creamy tomato sauce with garlic, onions, tender chicken pieces, and …" at bounding box center [232, 107] width 57 height 28
drag, startPoint x: 203, startPoint y: 117, endPoint x: 249, endPoint y: 116, distance: 45.4
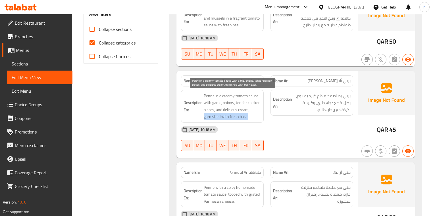
click at [249, 116] on h6 "Description En: Penne in a creamy tomato sauce with garlic, onions, tender chic…" at bounding box center [221, 107] width 77 height 28
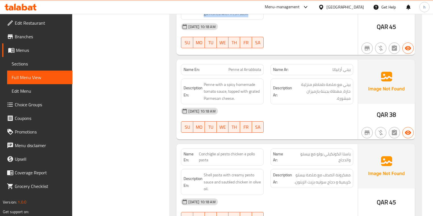
scroll to position [341, 0]
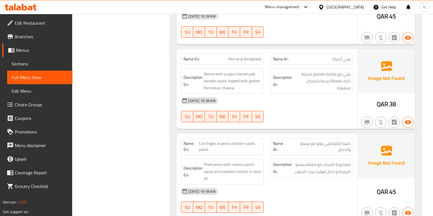
click at [234, 57] on span "Penne al Arrabbiata" at bounding box center [244, 59] width 33 height 6
click at [252, 58] on span "Penne al Arrabbiata" at bounding box center [244, 59] width 33 height 6
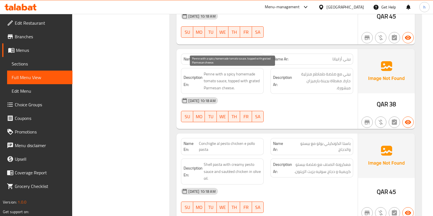
click at [239, 71] on span "Penne with a spicy homemade tomato sauce, topped with grated Parmesan cheese." at bounding box center [232, 81] width 57 height 21
drag, startPoint x: 204, startPoint y: 73, endPoint x: 234, endPoint y: 74, distance: 30.4
click at [234, 74] on span "Penne with a spicy homemade tomato sauce, topped with grated Parmesan cheese." at bounding box center [232, 81] width 57 height 21
click at [245, 74] on span "Penne with a spicy homemade tomato sauce, topped with grated Parmesan cheese." at bounding box center [232, 81] width 57 height 21
click at [222, 73] on span "Penne with a spicy homemade tomato sauce, topped with grated Parmesan cheese." at bounding box center [232, 81] width 57 height 21
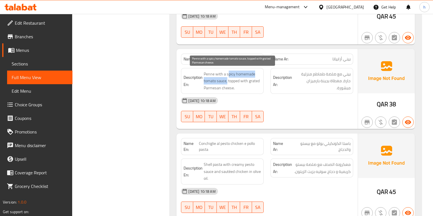
drag, startPoint x: 228, startPoint y: 73, endPoint x: 227, endPoint y: 80, distance: 7.1
click at [227, 80] on span "Penne with a spicy homemade tomato sauce, topped with grated Parmesan cheese." at bounding box center [232, 81] width 57 height 21
drag, startPoint x: 234, startPoint y: 82, endPoint x: 259, endPoint y: 89, distance: 26.3
click at [259, 89] on span "Penne with a spicy homemade tomato sauce, topped with grated Parmesan cheese." at bounding box center [232, 81] width 57 height 21
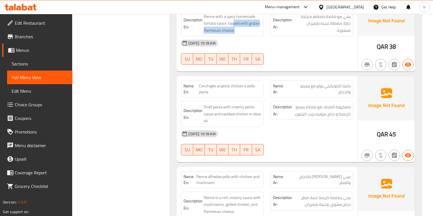
scroll to position [409, 0]
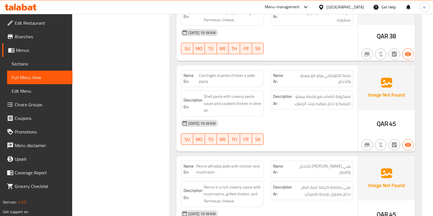
click at [211, 75] on span "Conchiglie al pesto chicken e pollo pasta" at bounding box center [230, 79] width 62 height 12
drag, startPoint x: 209, startPoint y: 82, endPoint x: 199, endPoint y: 82, distance: 10.2
click at [199, 82] on span "Conchiglie al pesto chicken e pollo pasta" at bounding box center [230, 79] width 62 height 12
drag, startPoint x: 210, startPoint y: 77, endPoint x: 200, endPoint y: 77, distance: 9.9
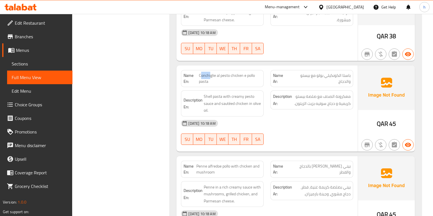
click at [200, 77] on span "Conchiglie al pesto chicken e pollo pasta" at bounding box center [230, 79] width 62 height 12
drag, startPoint x: 254, startPoint y: 74, endPoint x: 246, endPoint y: 76, distance: 7.5
click at [246, 76] on span "Conchiglie al pesto chicken e pollo pasta" at bounding box center [230, 79] width 62 height 12
drag, startPoint x: 217, startPoint y: 74, endPoint x: 241, endPoint y: 73, distance: 23.3
click at [241, 73] on span "Conchiglie al pesto chicken e pollo pasta" at bounding box center [230, 79] width 62 height 12
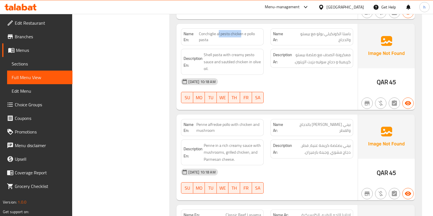
scroll to position [454, 0]
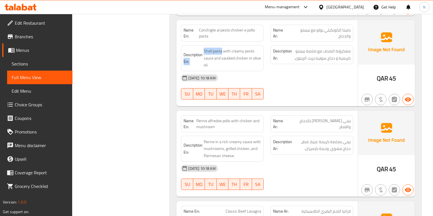
drag, startPoint x: 221, startPoint y: 51, endPoint x: 202, endPoint y: 51, distance: 19.3
click at [202, 51] on h6 "Description En: Shell pasta with creamy pesto sauce and sautéed chicken in oliv…" at bounding box center [221, 58] width 77 height 21
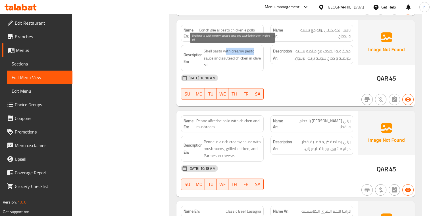
drag, startPoint x: 225, startPoint y: 51, endPoint x: 256, endPoint y: 50, distance: 30.9
click at [256, 50] on span "Shell pasta with creamy pesto sauce and sautéed chicken in olive oil." at bounding box center [232, 58] width 57 height 21
drag, startPoint x: 207, startPoint y: 58, endPoint x: 245, endPoint y: 56, distance: 38.1
click at [245, 56] on span "Shell pasta with creamy pesto sauce and sautéed chicken in olive oil." at bounding box center [232, 58] width 57 height 21
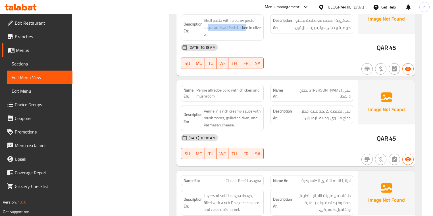
scroll to position [477, 0]
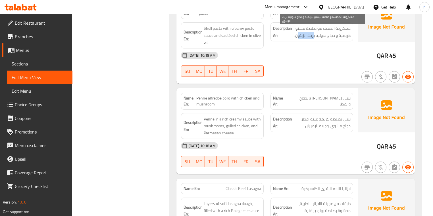
drag, startPoint x: 314, startPoint y: 36, endPoint x: 291, endPoint y: 51, distance: 27.0
click at [297, 39] on div "Description Ar: معكرونة الصدف مع صلصة بيستو كريمية و دجاج سوتيه بزيت الزيتون." at bounding box center [311, 31] width 83 height 19
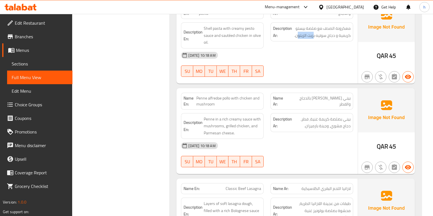
scroll to position [522, 0]
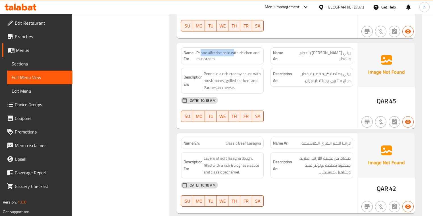
drag, startPoint x: 201, startPoint y: 52, endPoint x: 234, endPoint y: 52, distance: 32.6
click at [234, 52] on span "Penne alfredoe pollo with chicken and mushroom" at bounding box center [228, 56] width 65 height 12
click at [201, 54] on span "Penne alfredoe pollo with chicken and mushroom" at bounding box center [228, 56] width 65 height 12
click at [215, 50] on span "Penne alfredoe pollo with chicken and mushroom" at bounding box center [228, 56] width 65 height 12
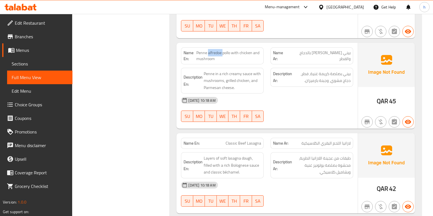
click at [215, 50] on span "Penne alfredoe pollo with chicken and mushroom" at bounding box center [228, 56] width 65 height 12
click at [229, 52] on span "Penne alfredoe pollo with chicken and mushroom" at bounding box center [228, 56] width 65 height 12
drag, startPoint x: 234, startPoint y: 51, endPoint x: 262, endPoint y: 58, distance: 29.5
click at [262, 58] on div "Name En: Penne alfredoe pollo with chicken and mushroom" at bounding box center [222, 55] width 83 height 17
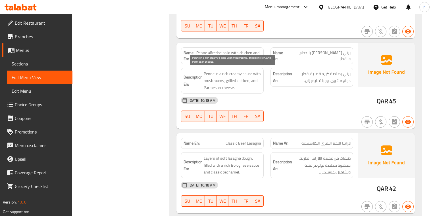
click at [209, 73] on span "Penne in a rich creamy sauce with mushrooms, grilled chicken, and Parmesan chee…" at bounding box center [232, 80] width 57 height 21
drag, startPoint x: 218, startPoint y: 72, endPoint x: 253, endPoint y: 72, distance: 34.6
click at [253, 72] on span "Penne in a rich creamy sauce with mushrooms, grilled chicken, and Parmesan chee…" at bounding box center [232, 80] width 57 height 21
click at [225, 81] on span "Penne in a rich creamy sauce with mushrooms, grilled chicken, and Parmesan chee…" at bounding box center [232, 80] width 57 height 21
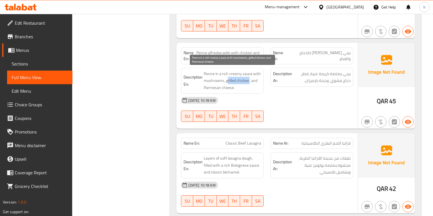
drag, startPoint x: 228, startPoint y: 80, endPoint x: 248, endPoint y: 79, distance: 19.9
click at [248, 79] on span "Penne in a rich creamy sauce with mushrooms, grilled chicken, and Parmesan chee…" at bounding box center [232, 80] width 57 height 21
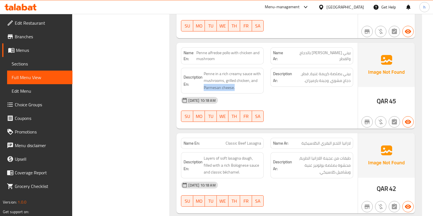
drag, startPoint x: 266, startPoint y: 77, endPoint x: 263, endPoint y: 85, distance: 8.4
click at [263, 85] on div "Description En: Penne in a rich creamy sauce with mushrooms, grilled chicken, a…" at bounding box center [221, 80] width 89 height 33
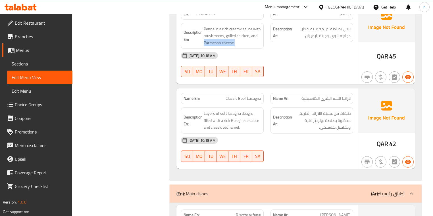
scroll to position [568, 0]
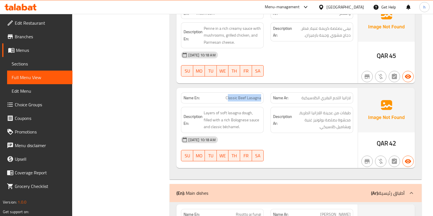
drag, startPoint x: 228, startPoint y: 100, endPoint x: 264, endPoint y: 99, distance: 35.8
click at [264, 99] on div "Name En: Classic Beef Lasagna" at bounding box center [221, 98] width 89 height 18
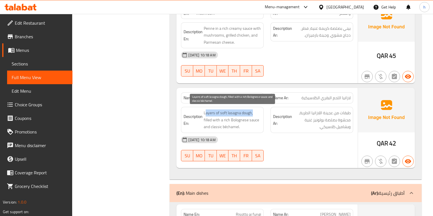
drag, startPoint x: 205, startPoint y: 112, endPoint x: 232, endPoint y: 117, distance: 28.2
click at [253, 112] on span "Layers of soft lasagna dough, filled with a rich Bolognese sauce and classic bé…" at bounding box center [232, 120] width 57 height 21
drag, startPoint x: 204, startPoint y: 120, endPoint x: 259, endPoint y: 123, distance: 55.2
click at [259, 123] on span "Layers of soft lasagna dough, filled with a rich Bolognese sauce and classic bé…" at bounding box center [232, 120] width 57 height 21
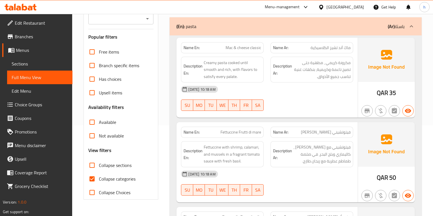
scroll to position [0, 0]
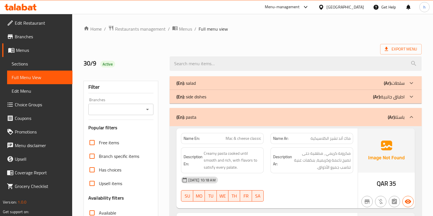
click at [401, 115] on p "(Ar): باستا" at bounding box center [395, 117] width 17 height 7
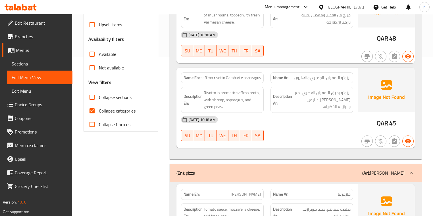
scroll to position [91, 0]
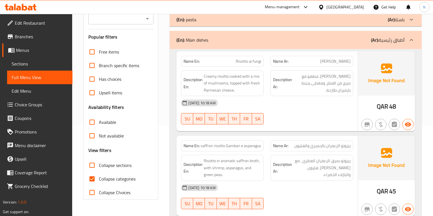
click at [243, 62] on span "Risotto ai fungi" at bounding box center [248, 61] width 25 height 6
click at [249, 62] on span "Risotto ai fungi" at bounding box center [248, 61] width 25 height 6
click at [259, 60] on span "Risotto ai fungi" at bounding box center [248, 61] width 25 height 6
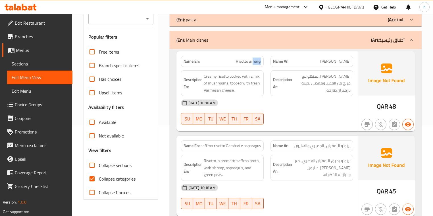
click at [259, 60] on span "Risotto ai fungi" at bounding box center [248, 61] width 25 height 6
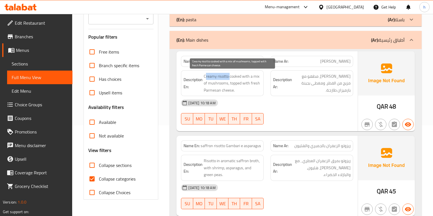
drag, startPoint x: 206, startPoint y: 77, endPoint x: 229, endPoint y: 76, distance: 22.7
click at [229, 76] on span "Creamy risotto cooked with a mix of mushrooms, topped with fresh Parmesan chees…" at bounding box center [232, 83] width 57 height 21
drag, startPoint x: 235, startPoint y: 76, endPoint x: 227, endPoint y: 83, distance: 11.0
click at [227, 83] on span "Creamy risotto cooked with a mix of mushrooms, topped with fresh Parmesan chees…" at bounding box center [232, 83] width 57 height 21
drag, startPoint x: 230, startPoint y: 83, endPoint x: 259, endPoint y: 87, distance: 29.0
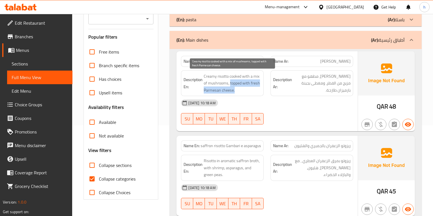
click at [259, 87] on span "Creamy risotto cooked with a mix of mushrooms, topped with fresh Parmesan chees…" at bounding box center [232, 83] width 57 height 21
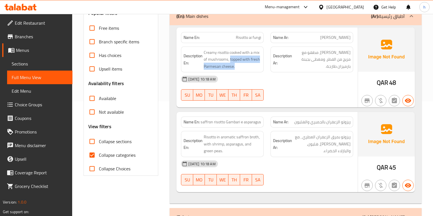
scroll to position [159, 0]
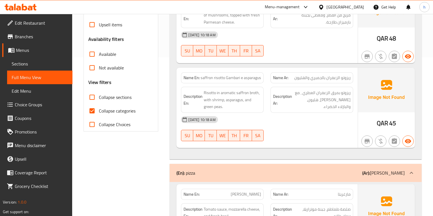
click at [208, 77] on span "saffron risotto Gambari e asparagus" at bounding box center [230, 78] width 60 height 6
click at [219, 78] on span "saffron risotto Gambari e asparagus" at bounding box center [230, 78] width 60 height 6
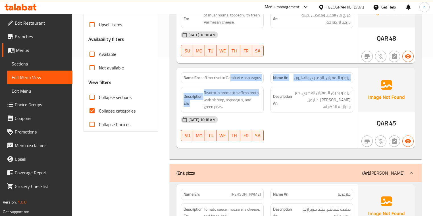
drag, startPoint x: 230, startPoint y: 79, endPoint x: 257, endPoint y: 85, distance: 28.2
click at [257, 85] on div "Name En: saffron risotto Gambari e asparagus Name Ar: ريزوتو الزعفران بالجمبري …" at bounding box center [266, 108] width 181 height 80
click at [249, 88] on div "Description En: Risotto in aromatic saffron broth, with shrimp, asparagus, and …" at bounding box center [222, 100] width 83 height 26
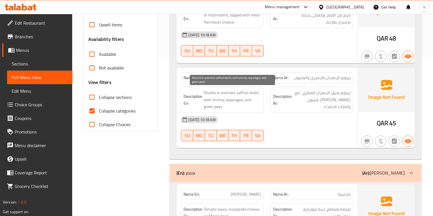
click at [210, 92] on span "Risotto in aromatic saffron broth, with shrimp, asparagus, and green peas." at bounding box center [232, 99] width 57 height 21
click at [224, 91] on span "Risotto in aromatic saffron broth, with shrimp, asparagus, and green peas." at bounding box center [232, 99] width 57 height 21
click at [209, 92] on span "Risotto in aromatic saffron broth, with shrimp, asparagus, and green peas." at bounding box center [232, 99] width 57 height 21
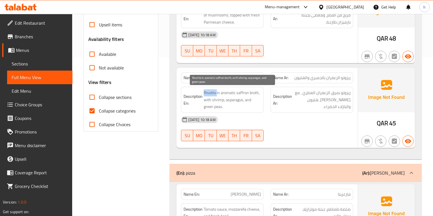
click at [209, 92] on span "Risotto in aromatic saffron broth, with shrimp, asparagus, and green peas." at bounding box center [232, 99] width 57 height 21
drag, startPoint x: 257, startPoint y: 95, endPoint x: 224, endPoint y: 92, distance: 32.8
click at [224, 92] on span "Risotto in aromatic saffron broth, with shrimp, asparagus, and green peas." at bounding box center [232, 99] width 57 height 21
drag, startPoint x: 208, startPoint y: 99, endPoint x: 218, endPoint y: 99, distance: 10.5
click at [218, 99] on span "Risotto in aromatic saffron broth, with shrimp, asparagus, and green peas." at bounding box center [232, 99] width 57 height 21
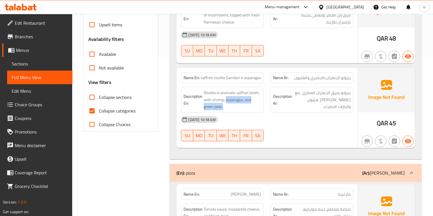
drag, startPoint x: 225, startPoint y: 100, endPoint x: 261, endPoint y: 103, distance: 36.5
click at [261, 103] on div "Description En: Risotto in aromatic saffron broth, with shrimp, asparagus, and …" at bounding box center [222, 100] width 83 height 26
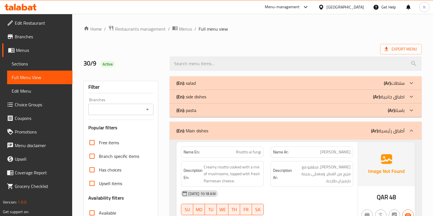
click at [408, 129] on icon at bounding box center [411, 130] width 7 height 7
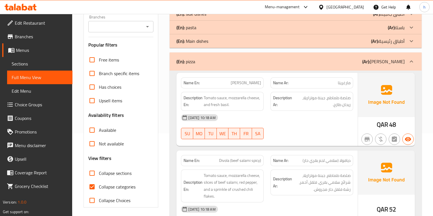
scroll to position [91, 0]
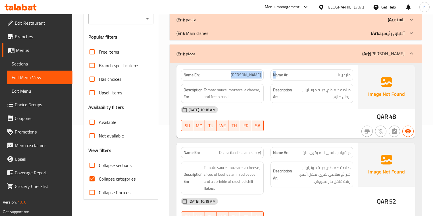
drag, startPoint x: 243, startPoint y: 75, endPoint x: 275, endPoint y: 80, distance: 32.1
click at [275, 80] on div "Name En: margherita Name Ar: مارغريتا" at bounding box center [266, 75] width 179 height 18
drag, startPoint x: 245, startPoint y: 90, endPoint x: 232, endPoint y: 92, distance: 13.7
click at [245, 90] on span "Tomato sauce, mozzarella cheese, and fresh basil." at bounding box center [232, 94] width 57 height 14
drag, startPoint x: 206, startPoint y: 89, endPoint x: 224, endPoint y: 92, distance: 17.5
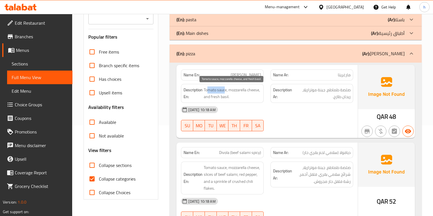
click at [224, 92] on span "Tomato sauce, mozzarella cheese, and fresh basil." at bounding box center [232, 94] width 57 height 14
drag, startPoint x: 235, startPoint y: 90, endPoint x: 257, endPoint y: 91, distance: 21.9
click at [257, 91] on span "Tomato sauce, mozzarella cheese, and fresh basil." at bounding box center [232, 94] width 57 height 14
drag, startPoint x: 208, startPoint y: 97, endPoint x: 228, endPoint y: 97, distance: 20.4
click at [228, 97] on span "Tomato sauce, mozzarella cheese, and fresh basil." at bounding box center [232, 94] width 57 height 14
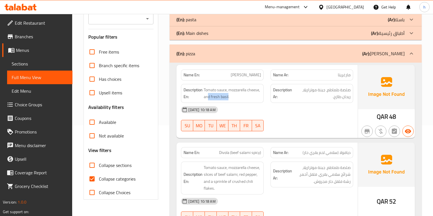
scroll to position [159, 0]
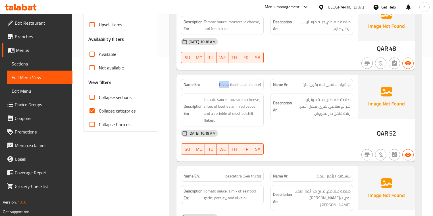
drag, startPoint x: 217, startPoint y: 85, endPoint x: 229, endPoint y: 85, distance: 12.2
click at [229, 85] on p "Name En: Divola (beef salami spicy)" at bounding box center [221, 85] width 77 height 6
drag, startPoint x: 232, startPoint y: 84, endPoint x: 260, endPoint y: 83, distance: 27.3
click at [260, 83] on span "Divola (beef salami spicy)" at bounding box center [240, 85] width 42 height 6
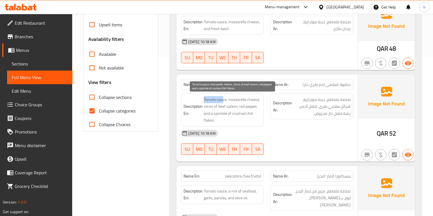
drag, startPoint x: 200, startPoint y: 96, endPoint x: 224, endPoint y: 99, distance: 23.5
click at [224, 99] on h6 "Description En: Tomato sauce, mozzarella cheese, slices of beef salami, red pep…" at bounding box center [221, 110] width 77 height 28
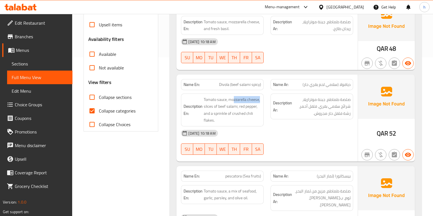
drag, startPoint x: 233, startPoint y: 99, endPoint x: 262, endPoint y: 99, distance: 29.5
click at [262, 99] on div "Description En: Tomato sauce, mozzarella cheese, slices of beef salami, red pep…" at bounding box center [222, 110] width 83 height 33
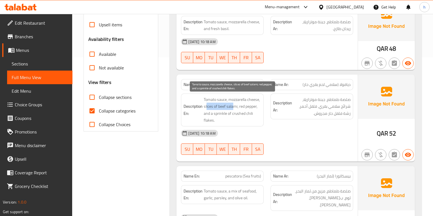
drag, startPoint x: 206, startPoint y: 108, endPoint x: 233, endPoint y: 106, distance: 26.4
click at [233, 106] on span "Tomato sauce, mozzarella cheese, slices of beef salami, red pepper, and a sprin…" at bounding box center [232, 110] width 57 height 28
drag, startPoint x: 245, startPoint y: 106, endPoint x: 255, endPoint y: 105, distance: 10.8
click at [255, 105] on span "Tomato sauce, mozzarella cheese, slices of beef salami, red pepper, and a sprin…" at bounding box center [232, 110] width 57 height 28
drag, startPoint x: 205, startPoint y: 113, endPoint x: 255, endPoint y: 120, distance: 51.0
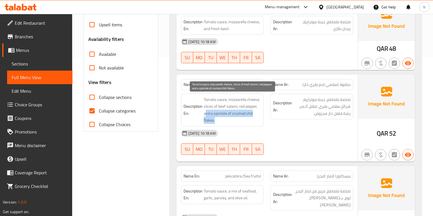
click at [255, 120] on span "Tomato sauce, mozzarella cheese, slices of beef salami, red pepper, and a sprin…" at bounding box center [232, 110] width 57 height 28
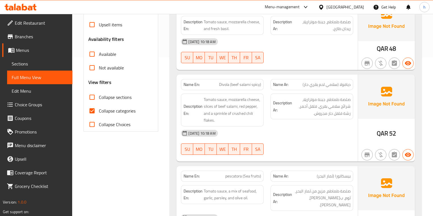
click at [223, 84] on span "Divola (beef salami spicy)" at bounding box center [240, 85] width 42 height 6
copy span "Divola"
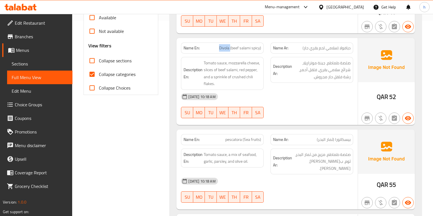
scroll to position [227, 0]
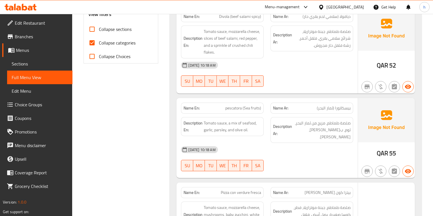
click at [230, 107] on span "pescatora (Sea fruits)" at bounding box center [243, 108] width 36 height 6
drag, startPoint x: 203, startPoint y: 122, endPoint x: 220, endPoint y: 122, distance: 16.7
click at [220, 122] on h6 "Description En: Tomato sauce, a mix of seafood, garlic, parsley, and olive oil." at bounding box center [221, 127] width 77 height 14
drag, startPoint x: 234, startPoint y: 124, endPoint x: 252, endPoint y: 119, distance: 19.0
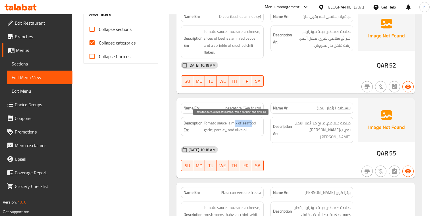
click at [252, 120] on span "Tomato sauce, a mix of seafood, garlic, parsley, and olive oil." at bounding box center [232, 127] width 57 height 14
drag, startPoint x: 205, startPoint y: 130, endPoint x: 209, endPoint y: 130, distance: 3.7
click at [209, 130] on span "Tomato sauce, a mix of seafood, garlic, parsley, and olive oil." at bounding box center [232, 127] width 57 height 14
drag, startPoint x: 215, startPoint y: 129, endPoint x: 221, endPoint y: 129, distance: 6.5
click at [221, 129] on span "Tomato sauce, a mix of seafood, garlic, parsley, and olive oil." at bounding box center [232, 127] width 57 height 14
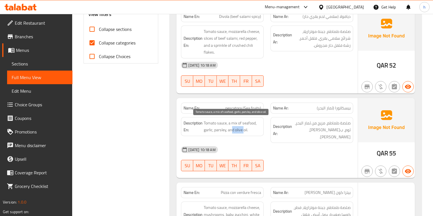
drag, startPoint x: 233, startPoint y: 128, endPoint x: 244, endPoint y: 127, distance: 11.1
click at [244, 127] on span "Tomato sauce, a mix of seafood, garlic, parsley, and olive oil." at bounding box center [232, 127] width 57 height 14
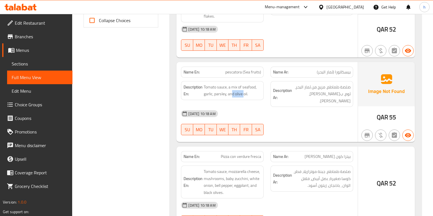
scroll to position [318, 0]
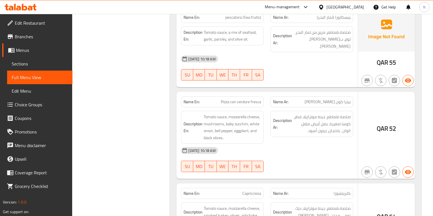
click at [217, 108] on div "Description En: Tomato sauce, mozzarella cheese, mushrooms, baby zucchini, whit…" at bounding box center [221, 128] width 89 height 40
click at [224, 99] on span "Pizza con verdure fresca" at bounding box center [241, 102] width 40 height 6
click at [235, 99] on span "Pizza con verdure fresca" at bounding box center [241, 102] width 40 height 6
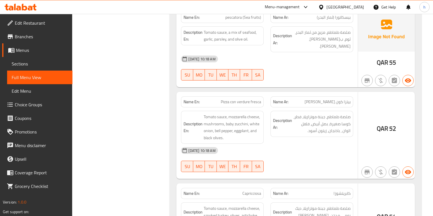
click at [238, 99] on span "Pizza con verdure fresca" at bounding box center [241, 102] width 40 height 6
click at [264, 94] on div "Name En: Pizza con verdure fresca" at bounding box center [221, 102] width 89 height 18
click at [260, 99] on span "Pizza con verdure fresca" at bounding box center [241, 102] width 40 height 6
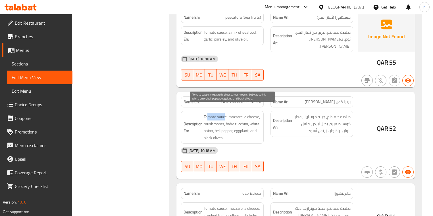
drag, startPoint x: 207, startPoint y: 109, endPoint x: 224, endPoint y: 111, distance: 16.8
click at [224, 114] on span "Tomato sauce, mozzarella cheese, mushrooms, baby zucchini, white onion, bell pe…" at bounding box center [232, 128] width 57 height 28
drag, startPoint x: 236, startPoint y: 108, endPoint x: 227, endPoint y: 116, distance: 11.6
click at [257, 114] on span "Tomato sauce, mozzarella cheese, mushrooms, baby zucchini, white onion, bell pe…" at bounding box center [232, 128] width 57 height 28
click at [209, 120] on span "Tomato sauce, mozzarella cheese, mushrooms, baby zucchini, white onion, bell pe…" at bounding box center [232, 128] width 57 height 28
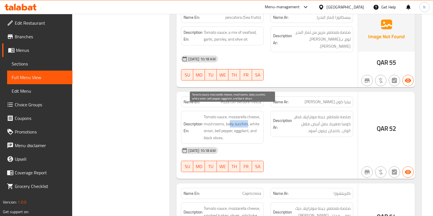
drag, startPoint x: 229, startPoint y: 117, endPoint x: 248, endPoint y: 117, distance: 18.7
click at [248, 117] on span "Tomato sauce, mozzarella cheese, mushrooms, baby zucchini, white onion, bell pe…" at bounding box center [232, 128] width 57 height 28
drag, startPoint x: 252, startPoint y: 116, endPoint x: 216, endPoint y: 126, distance: 37.3
click at [216, 126] on span "Tomato sauce, mozzarella cheese, mushrooms, baby zucchini, white onion, bell pe…" at bounding box center [232, 128] width 57 height 28
drag, startPoint x: 220, startPoint y: 125, endPoint x: 228, endPoint y: 125, distance: 7.9
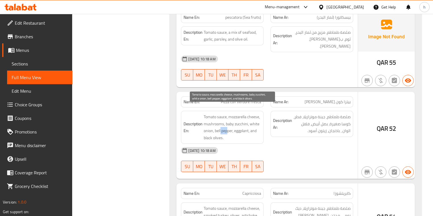
click at [228, 125] on span "Tomato sauce, mozzarella cheese, mushrooms, baby zucchini, white onion, bell pe…" at bounding box center [232, 128] width 57 height 28
drag, startPoint x: 238, startPoint y: 124, endPoint x: 248, endPoint y: 124, distance: 9.7
click at [248, 124] on span "Tomato sauce, mozzarella cheese, mushrooms, baby zucchini, white onion, bell pe…" at bounding box center [232, 128] width 57 height 28
drag, startPoint x: 257, startPoint y: 125, endPoint x: 249, endPoint y: 132, distance: 10.7
click at [249, 132] on span "Tomato sauce, mozzarella cheese, mushrooms, baby zucchini, white onion, bell pe…" at bounding box center [232, 128] width 57 height 28
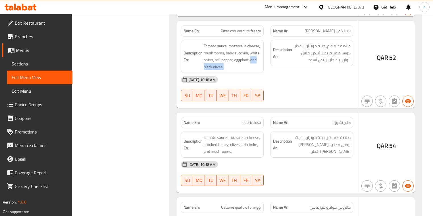
scroll to position [409, 0]
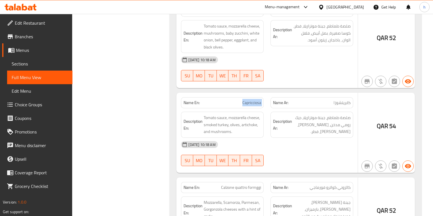
drag, startPoint x: 236, startPoint y: 96, endPoint x: 267, endPoint y: 98, distance: 30.7
click at [267, 98] on div "Name En: Capricciosa Name Ar: كابريتشوزا" at bounding box center [266, 103] width 179 height 18
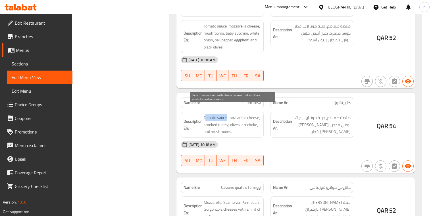
drag, startPoint x: 205, startPoint y: 110, endPoint x: 227, endPoint y: 111, distance: 21.6
click at [227, 114] on span "Tomato sauce, mozzarella cheese, smoked turkey, olives, artichoke, and mushroom…" at bounding box center [232, 124] width 57 height 21
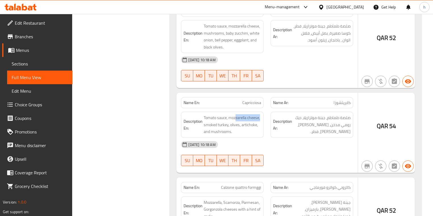
drag, startPoint x: 236, startPoint y: 111, endPoint x: 261, endPoint y: 111, distance: 25.3
click at [261, 112] on div "Description En: Tomato sauce, mozzarella cheese, smoked turkey, olives, articho…" at bounding box center [222, 125] width 83 height 26
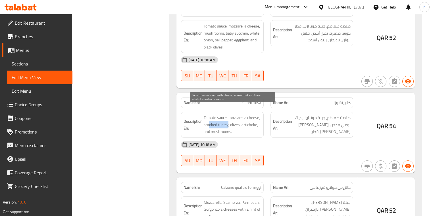
drag, startPoint x: 208, startPoint y: 117, endPoint x: 228, endPoint y: 118, distance: 20.2
click at [228, 118] on span "Tomato sauce, mozzarella cheese, smoked turkey, olives, artichoke, and mushroom…" at bounding box center [232, 124] width 57 height 21
drag, startPoint x: 236, startPoint y: 118, endPoint x: 240, endPoint y: 118, distance: 4.0
click at [240, 118] on span "Tomato sauce, mozzarella cheese, smoked turkey, olives, artichoke, and mushroom…" at bounding box center [232, 124] width 57 height 21
drag, startPoint x: 251, startPoint y: 118, endPoint x: 255, endPoint y: 119, distance: 4.4
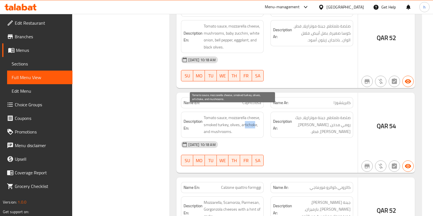
click at [255, 119] on span "Tomato sauce, mozzarella cheese, smoked turkey, olives, artichoke, and mushroom…" at bounding box center [232, 124] width 57 height 21
drag, startPoint x: 211, startPoint y: 125, endPoint x: 223, endPoint y: 125, distance: 11.9
click at [223, 125] on span "Tomato sauce, mozzarella cheese, smoked turkey, olives, artichoke, and mushroom…" at bounding box center [232, 124] width 57 height 21
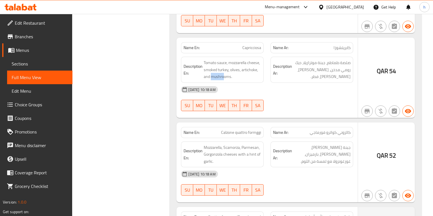
scroll to position [477, 0]
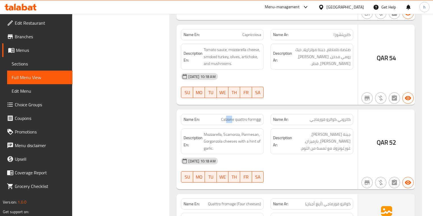
click at [231, 117] on span "Calzone quattro formggi" at bounding box center [241, 120] width 40 height 6
click at [244, 117] on span "Calzone quattro formggi" at bounding box center [241, 120] width 40 height 6
click at [254, 117] on span "Calzone quattro formggi" at bounding box center [241, 120] width 40 height 6
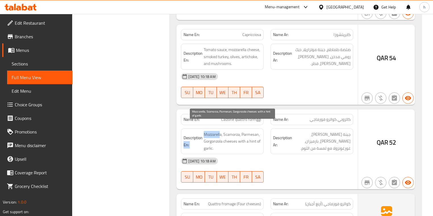
drag, startPoint x: 206, startPoint y: 127, endPoint x: 219, endPoint y: 127, distance: 13.1
click at [219, 131] on h6 "Description En: Mozzarella, Scamorza, Parmesan, Gorgonzola cheeses with a hint …" at bounding box center [221, 141] width 77 height 21
click at [219, 131] on span "Mozzarella, Scamorza, Parmesan, Gorgonzola cheeses with a hint of garlic." at bounding box center [232, 141] width 57 height 21
click at [221, 131] on span "Mozzarella, Scamorza, Parmesan, Gorgonzola cheeses with a hint of garlic." at bounding box center [232, 141] width 57 height 21
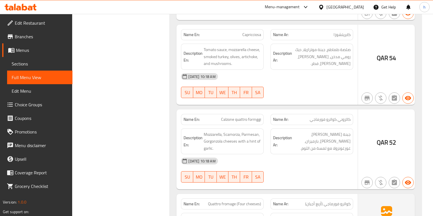
click at [242, 117] on span "Calzone quattro formggi" at bounding box center [241, 120] width 40 height 6
copy span "Calzone quattro formggi"
drag, startPoint x: 248, startPoint y: 41, endPoint x: 260, endPoint y: 42, distance: 11.7
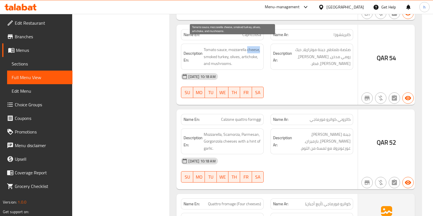
click at [260, 46] on span "Tomato sauce, mozzarella cheese, smoked turkey, olives, artichoke, and mushroom…" at bounding box center [232, 56] width 57 height 21
click at [252, 46] on span "Tomato sauce, mozzarella cheese, smoked turkey, olives, artichoke, and mushroom…" at bounding box center [232, 56] width 57 height 21
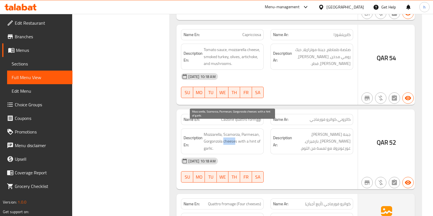
drag, startPoint x: 223, startPoint y: 130, endPoint x: 236, endPoint y: 132, distance: 13.2
click at [236, 132] on span "Mozzarella, Scamorza, Parmesan, Gorgonzola cheeses with a hint of garlic." at bounding box center [232, 141] width 57 height 21
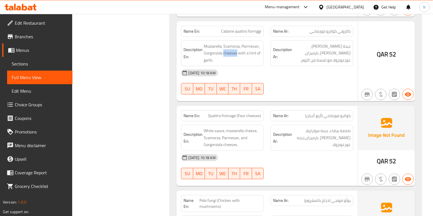
scroll to position [568, 0]
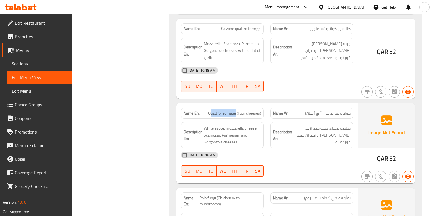
drag, startPoint x: 211, startPoint y: 107, endPoint x: 236, endPoint y: 106, distance: 24.1
click at [236, 110] on span "Quattro fromage (Four cheeses)" at bounding box center [234, 113] width 53 height 6
drag, startPoint x: 242, startPoint y: 105, endPoint x: 259, endPoint y: 105, distance: 17.6
click at [259, 110] on span "Quattro fromage (Four cheeses)" at bounding box center [234, 113] width 53 height 6
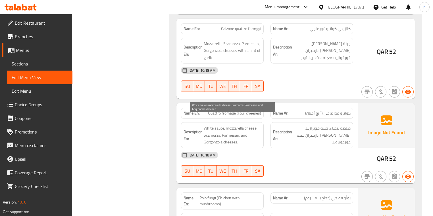
click at [249, 125] on span "White sauce, mozzarella cheese, Scamorza, Parmesan, and Gorgonzola cheeses." at bounding box center [232, 135] width 57 height 21
drag, startPoint x: 206, startPoint y: 120, endPoint x: 222, endPoint y: 118, distance: 15.5
click at [222, 125] on span "White sauce, mozzarella cheese, Scamorza, Parmesan, and Gorgonzola cheeses." at bounding box center [232, 135] width 57 height 21
drag, startPoint x: 230, startPoint y: 122, endPoint x: 257, endPoint y: 120, distance: 27.6
click at [257, 125] on span "White sauce, mozzarella cheese, Scamorza, Parmesan, and Gorgonzola cheeses." at bounding box center [232, 135] width 57 height 21
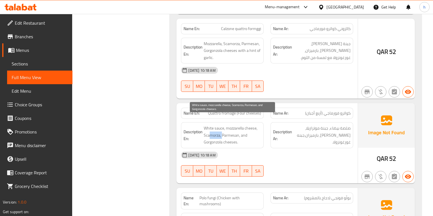
drag, startPoint x: 208, startPoint y: 130, endPoint x: 223, endPoint y: 127, distance: 14.4
click at [223, 127] on span "White sauce, mozzarella cheese, Scamorza, Parmesan, and Gorgonzola cheeses." at bounding box center [232, 135] width 57 height 21
drag, startPoint x: 234, startPoint y: 126, endPoint x: 242, endPoint y: 126, distance: 7.7
click at [242, 126] on span "White sauce, mozzarella cheese, Scamorza, Parmesan, and Gorgonzola cheeses." at bounding box center [232, 135] width 57 height 21
drag, startPoint x: 244, startPoint y: 127, endPoint x: 237, endPoint y: 135, distance: 11.1
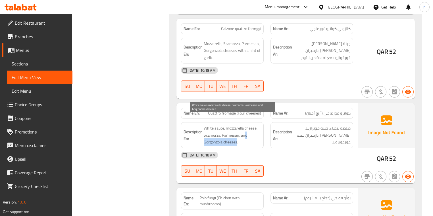
click at [237, 135] on span "White sauce, mozzarella cheese, Scamorza, Parmesan, and Gorgonzola cheeses." at bounding box center [232, 135] width 57 height 21
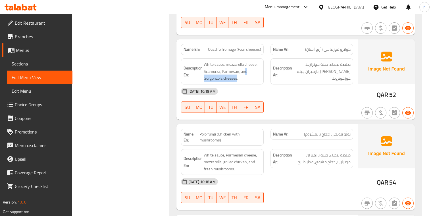
scroll to position [636, 0]
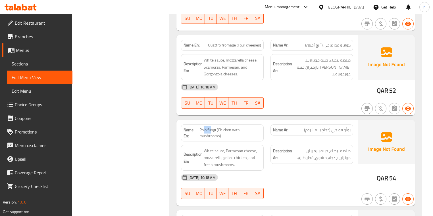
drag, startPoint x: 203, startPoint y: 121, endPoint x: 210, endPoint y: 121, distance: 6.8
click at [210, 127] on span "Polo fungi (Chicken with mushrooms)" at bounding box center [230, 133] width 62 height 12
click at [211, 127] on span "Polo fungi (Chicken with mushrooms)" at bounding box center [230, 133] width 62 height 12
drag, startPoint x: 222, startPoint y: 121, endPoint x: 231, endPoint y: 128, distance: 11.1
click at [231, 128] on span "Polo fungi (Chicken with mushrooms)" at bounding box center [230, 133] width 62 height 12
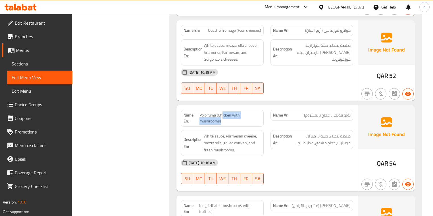
scroll to position [659, 0]
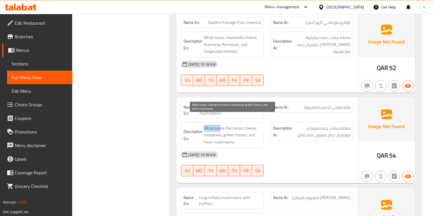
drag, startPoint x: 205, startPoint y: 121, endPoint x: 220, endPoint y: 121, distance: 15.0
click at [220, 125] on span "White sauce, Parmesan cheese, mozzarella, grilled chicken, and fresh mushrooms." at bounding box center [232, 135] width 57 height 21
drag, startPoint x: 233, startPoint y: 120, endPoint x: 248, endPoint y: 120, distance: 14.8
click at [248, 125] on span "White sauce, Parmesan cheese, mozzarella, grilled chicken, and fresh mushrooms." at bounding box center [232, 135] width 57 height 21
drag, startPoint x: 209, startPoint y: 126, endPoint x: 223, endPoint y: 126, distance: 13.3
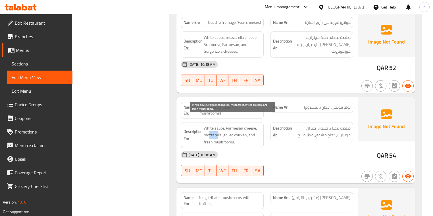
click at [219, 126] on span "White sauce, Parmesan cheese, mozzarella, grilled chicken, and fresh mushrooms." at bounding box center [232, 135] width 57 height 21
drag, startPoint x: 230, startPoint y: 127, endPoint x: 242, endPoint y: 130, distance: 12.1
click at [242, 130] on span "White sauce, Parmesan cheese, mozzarella, grilled chicken, and fresh mushrooms." at bounding box center [232, 135] width 57 height 21
drag, startPoint x: 248, startPoint y: 128, endPoint x: 257, endPoint y: 135, distance: 12.3
click at [257, 135] on span "White sauce, Parmesan cheese, mozzarella, grilled chicken, and fresh mushrooms." at bounding box center [232, 135] width 57 height 21
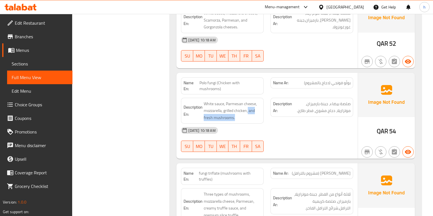
scroll to position [727, 0]
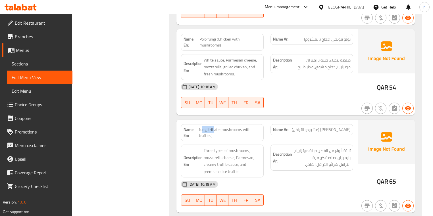
drag, startPoint x: 202, startPoint y: 120, endPoint x: 213, endPoint y: 120, distance: 11.6
click at [213, 127] on span "fungi triflate (mushrooms with truffles)" at bounding box center [230, 133] width 62 height 12
drag, startPoint x: 218, startPoint y: 121, endPoint x: 233, endPoint y: 121, distance: 14.8
click at [233, 127] on span "fungi triflate (mushrooms with truffles)" at bounding box center [230, 133] width 62 height 12
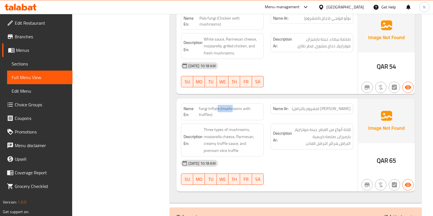
scroll to position [772, 0]
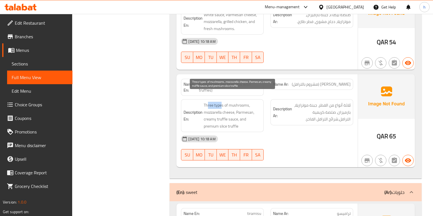
drag, startPoint x: 208, startPoint y: 95, endPoint x: 220, endPoint y: 97, distance: 12.3
click at [220, 102] on span "Three types of mushrooms, mozzarella cheese, Parmesan, creamy truffle sauce, an…" at bounding box center [232, 116] width 57 height 28
drag, startPoint x: 232, startPoint y: 98, endPoint x: 253, endPoint y: 98, distance: 21.3
click at [253, 102] on span "Three types of mushrooms, mozzarella cheese, Parmesan, creamy truffle sauce, an…" at bounding box center [232, 116] width 57 height 28
drag, startPoint x: 211, startPoint y: 103, endPoint x: 233, endPoint y: 102, distance: 21.6
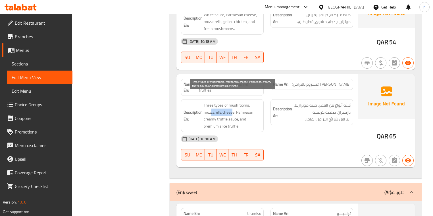
click at [233, 102] on span "Three types of mushrooms, mozzarella cheese, Parmesan, creamy truffle sauce, an…" at bounding box center [232, 116] width 57 height 28
drag, startPoint x: 236, startPoint y: 104, endPoint x: 252, endPoint y: 104, distance: 15.3
click at [252, 104] on span "Three types of mushrooms, mozzarella cheese, Parmesan, creamy truffle sauce, an…" at bounding box center [232, 116] width 57 height 28
drag, startPoint x: 206, startPoint y: 112, endPoint x: 238, endPoint y: 111, distance: 32.4
click at [238, 111] on span "Three types of mushrooms, mozzarella cheese, Parmesan, creamy truffle sauce, an…" at bounding box center [232, 116] width 57 height 28
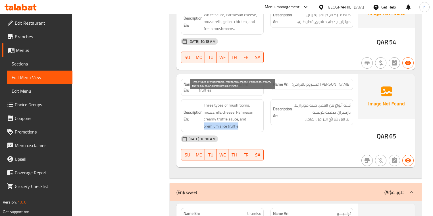
drag, startPoint x: 245, startPoint y: 110, endPoint x: 251, endPoint y: 118, distance: 9.9
click at [251, 118] on span "Three types of mushrooms, mozzarella cheese, Parmesan, creamy truffle sauce, an…" at bounding box center [232, 116] width 57 height 28
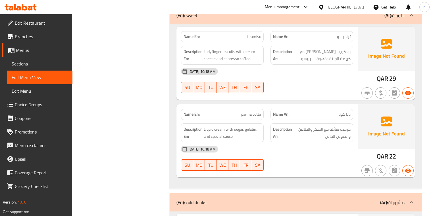
scroll to position [931, 0]
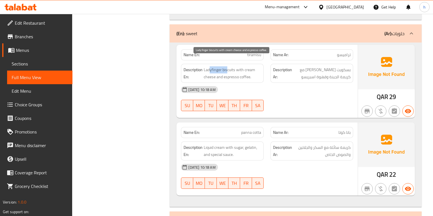
drag, startPoint x: 209, startPoint y: 61, endPoint x: 226, endPoint y: 61, distance: 17.3
click at [226, 66] on span "Ladyfinger biscuits with cream cheese and espresso coffee." at bounding box center [232, 73] width 57 height 14
drag, startPoint x: 241, startPoint y: 62, endPoint x: 218, endPoint y: 68, distance: 23.5
click at [218, 68] on span "Ladyfinger biscuits with cream cheese and espresso coffee." at bounding box center [232, 73] width 57 height 14
drag, startPoint x: 224, startPoint y: 70, endPoint x: 253, endPoint y: 72, distance: 29.8
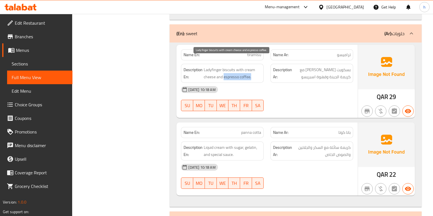
click at [252, 70] on span "Ladyfinger biscuits with cream cheese and espresso coffee." at bounding box center [232, 73] width 57 height 14
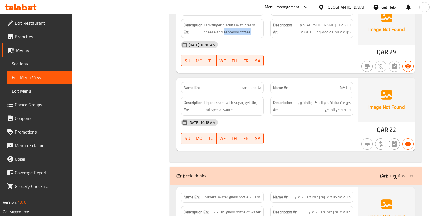
scroll to position [977, 0]
drag, startPoint x: 240, startPoint y: 77, endPoint x: 235, endPoint y: 78, distance: 5.2
click at [255, 84] on p "Name En: panna cotta" at bounding box center [221, 87] width 77 height 6
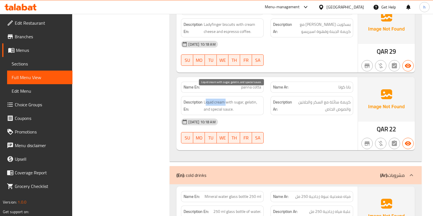
drag, startPoint x: 206, startPoint y: 93, endPoint x: 225, endPoint y: 93, distance: 19.3
click at [225, 99] on span "Liquid cream with sugar, gelatin, and special sauce." at bounding box center [232, 106] width 57 height 14
drag, startPoint x: 229, startPoint y: 93, endPoint x: 248, endPoint y: 94, distance: 18.5
click at [248, 99] on span "Liquid cream with sugar, gelatin, and special sauce." at bounding box center [232, 106] width 57 height 14
drag, startPoint x: 254, startPoint y: 92, endPoint x: 257, endPoint y: 98, distance: 6.5
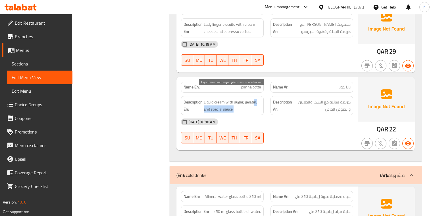
click at [257, 99] on span "Liquid cream with sugar, gelatin, and special sauce." at bounding box center [232, 106] width 57 height 14
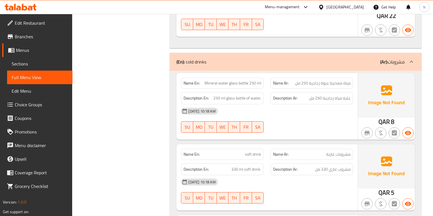
scroll to position [1113, 0]
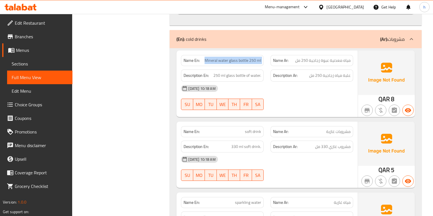
drag, startPoint x: 205, startPoint y: 51, endPoint x: 267, endPoint y: 51, distance: 61.6
click at [267, 52] on div "Name En: Mineral water glass bottle 250 ml Name Ar: مياه معدنية عبوة زجاجية 250…" at bounding box center [266, 61] width 179 height 18
click at [252, 72] on span "250 ml glass bottle of water." at bounding box center [237, 75] width 48 height 7
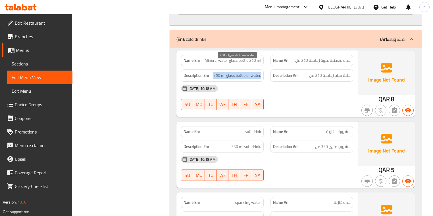
click at [252, 72] on span "250 ml glass bottle of water." at bounding box center [237, 75] width 48 height 7
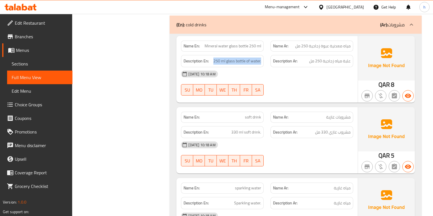
scroll to position [1135, 0]
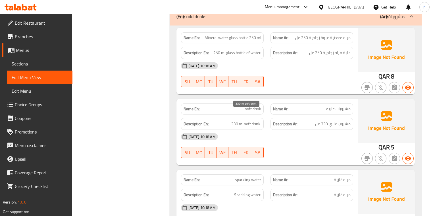
click at [256, 121] on span "330 ml soft drink." at bounding box center [246, 124] width 30 height 7
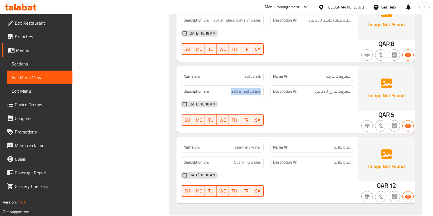
scroll to position [1169, 0]
click at [39, 25] on span "Edit Restaurant" at bounding box center [41, 23] width 53 height 7
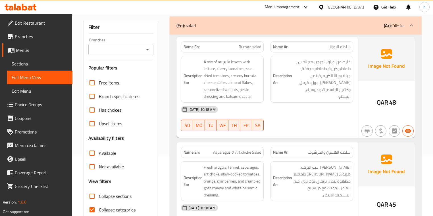
scroll to position [68, 0]
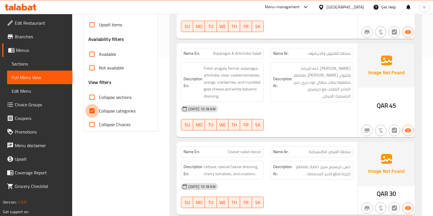
click at [92, 111] on input "Collapse categories" at bounding box center [92, 111] width 14 height 14
checkbox input "false"
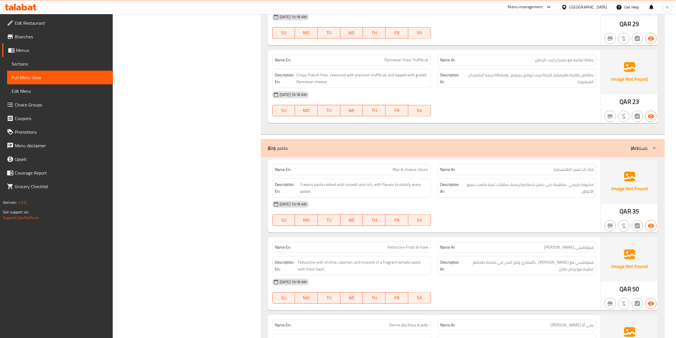
scroll to position [0, 0]
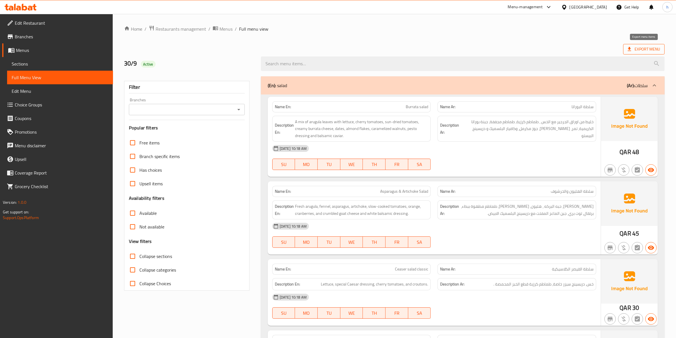
click at [432, 45] on span "Export Menu" at bounding box center [643, 49] width 41 height 11
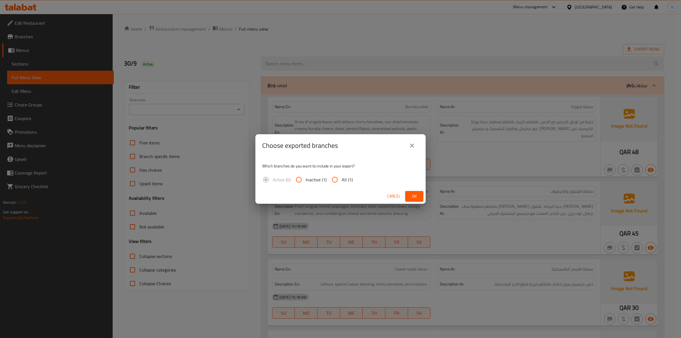
click at [334, 181] on input "All (1)" at bounding box center [335, 180] width 14 height 14
radio input "true"
click at [416, 194] on span "Ok" at bounding box center [414, 196] width 9 height 7
